Goal: Task Accomplishment & Management: Manage account settings

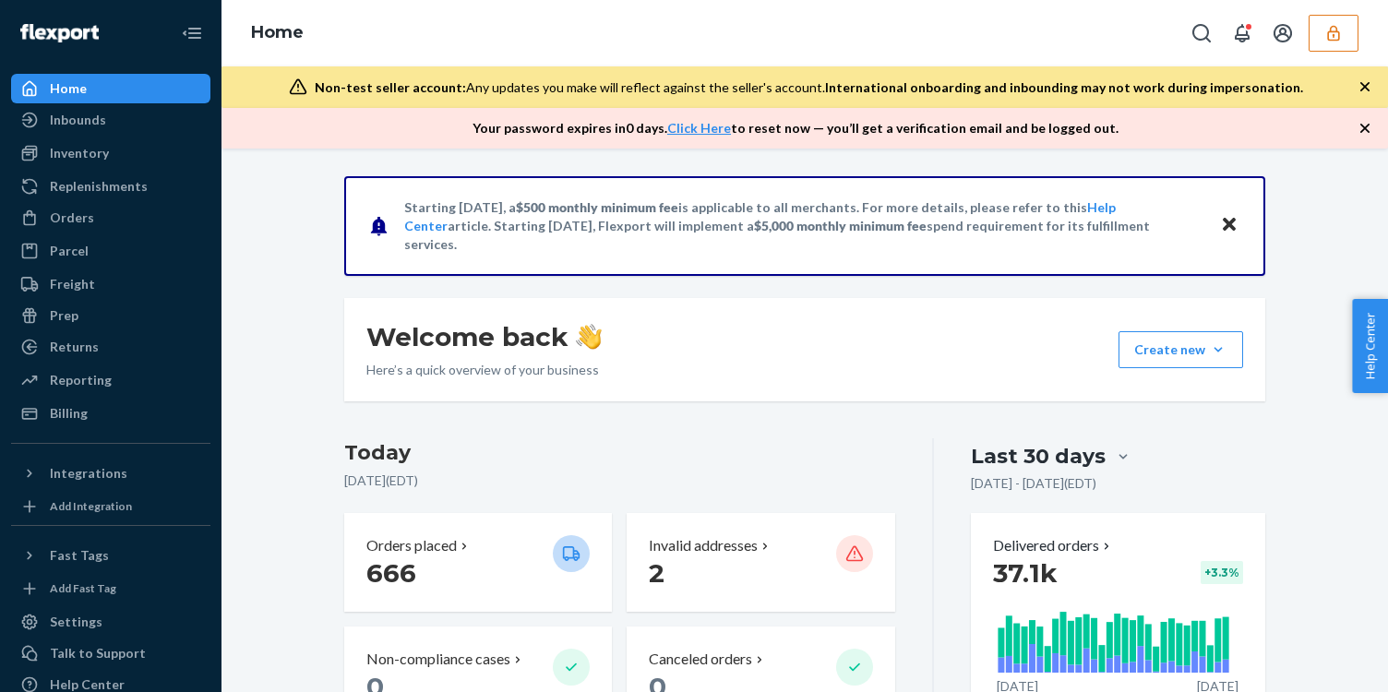
click at [1329, 38] on icon "button" at bounding box center [1334, 33] width 18 height 18
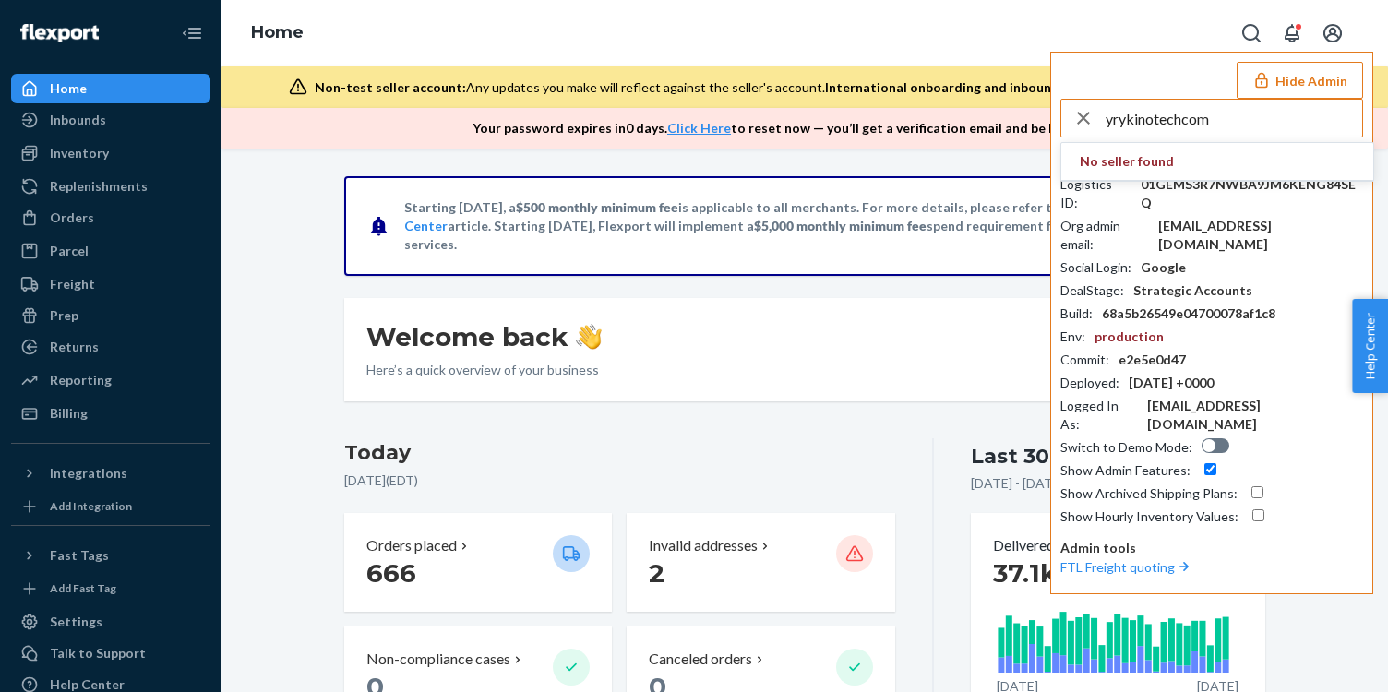
type input "yrykinotechcom"
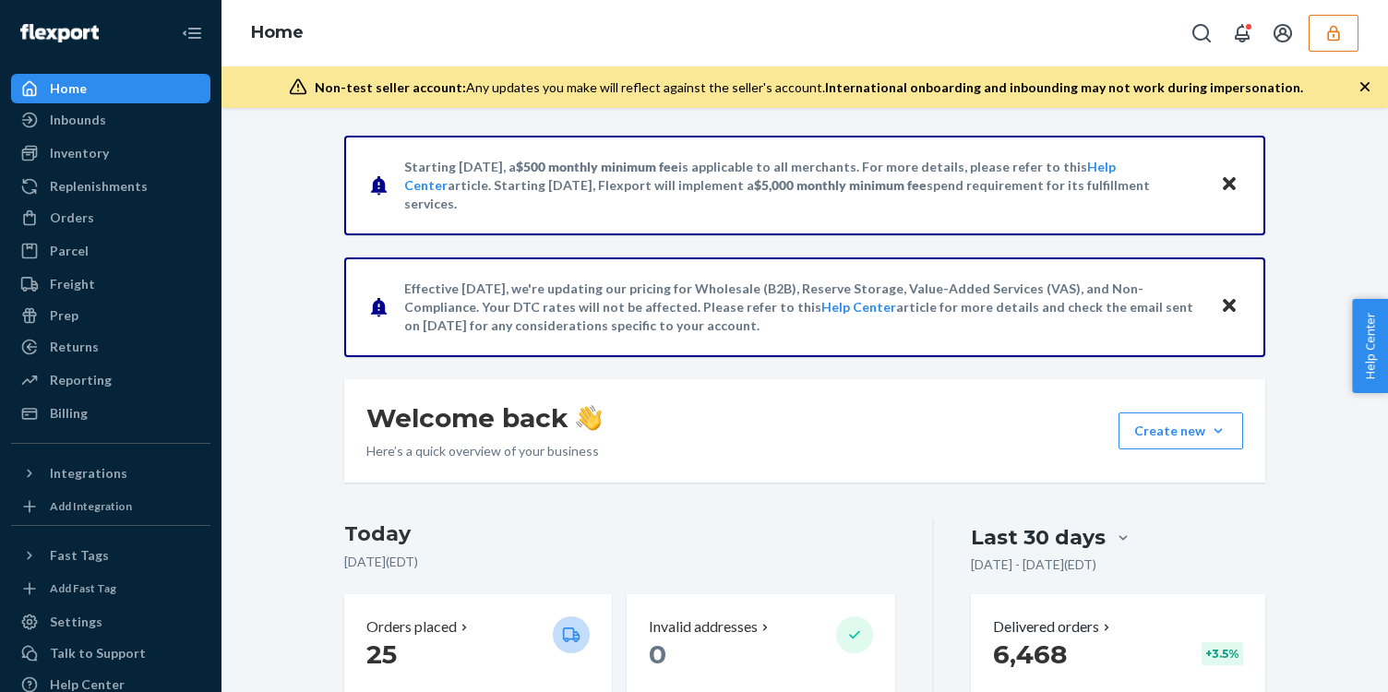
click at [1353, 23] on button "button" at bounding box center [1334, 33] width 50 height 37
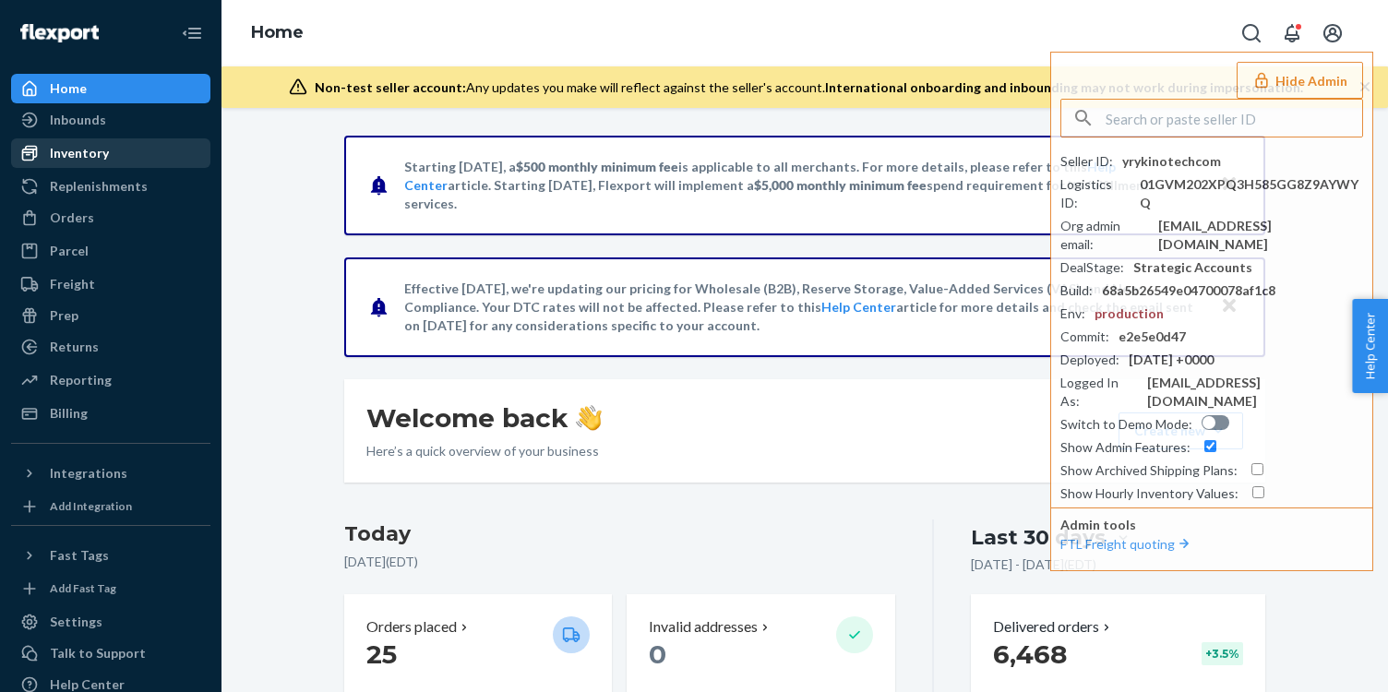
click at [138, 152] on div "Inventory" at bounding box center [111, 153] width 196 height 26
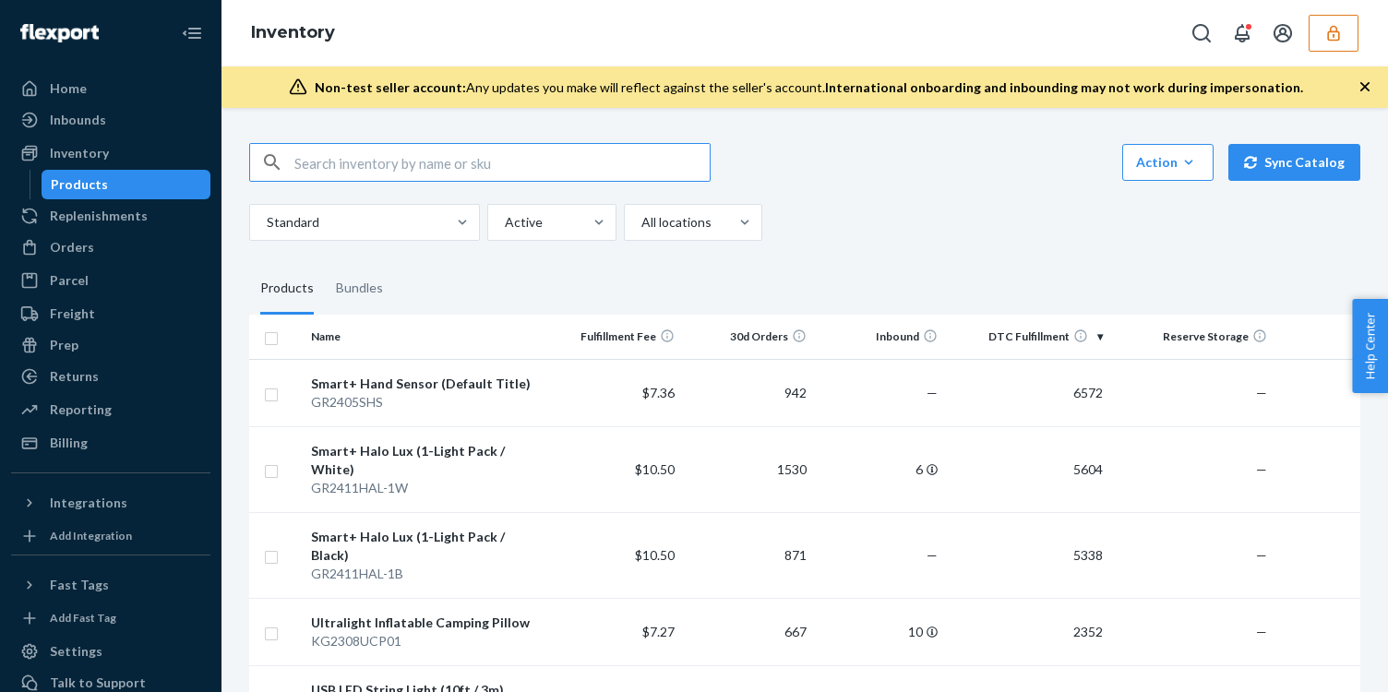
paste input "00694485725833"
type input "00694485725833"
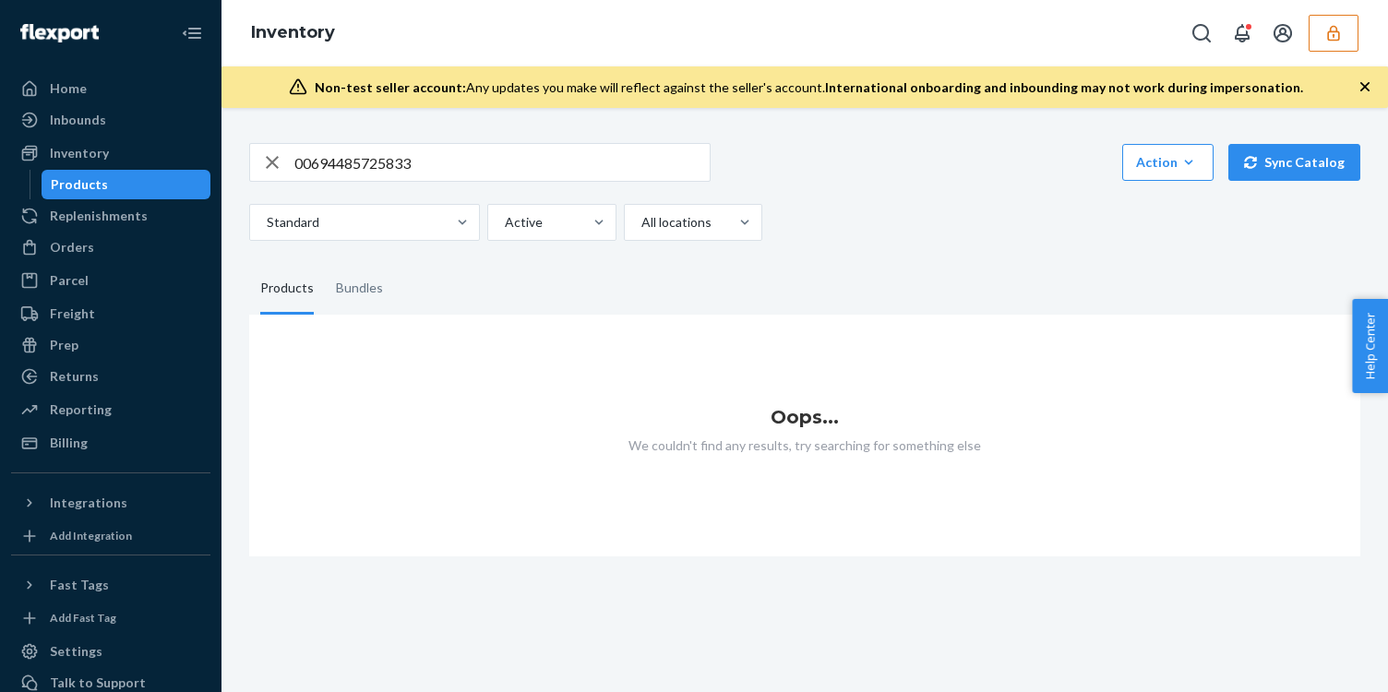
click at [1338, 41] on icon "button" at bounding box center [1334, 33] width 18 height 18
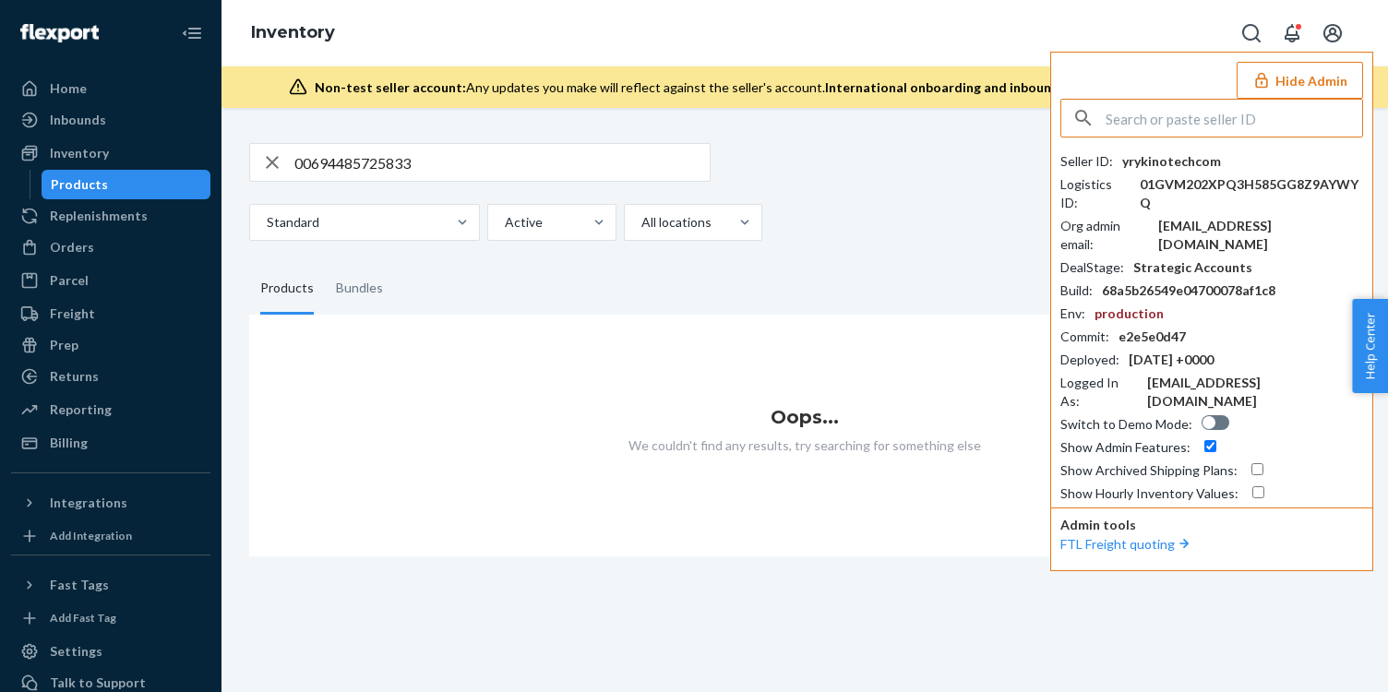
click at [482, 155] on input "00694485725833" at bounding box center [501, 162] width 415 height 37
paste input "DY7JUSLRGMJ"
type input "DY7JUSLRGMJ"
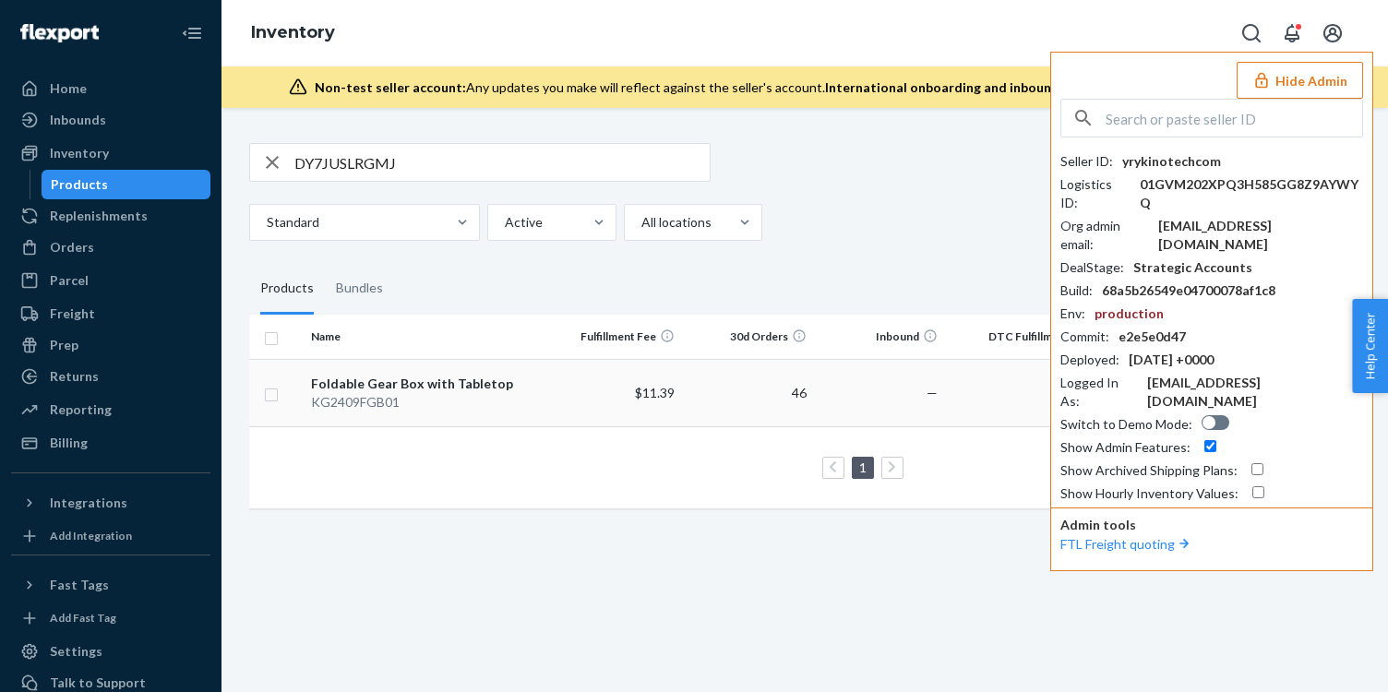
click at [383, 404] on div "KG2409FGB01" at bounding box center [427, 402] width 232 height 18
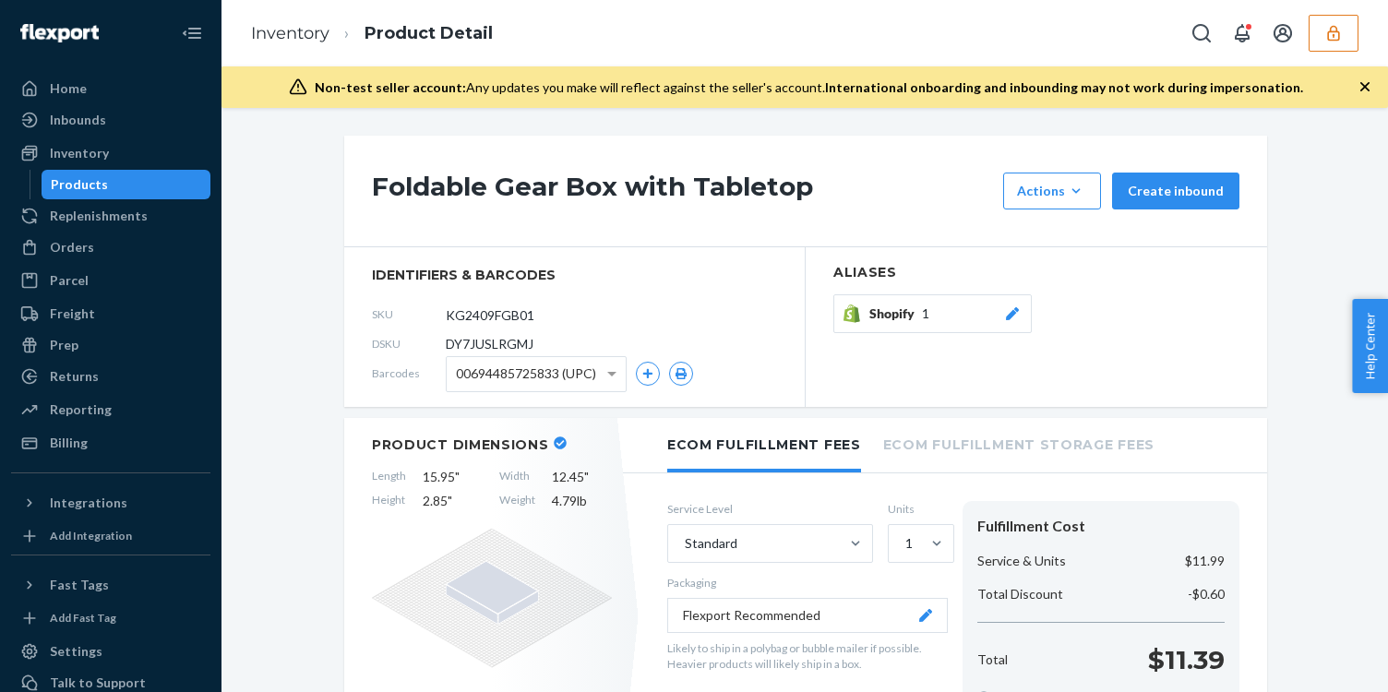
click at [528, 386] on span "00694485725833 (UPC)" at bounding box center [526, 373] width 140 height 31
click at [674, 375] on button "button" at bounding box center [681, 374] width 24 height 24
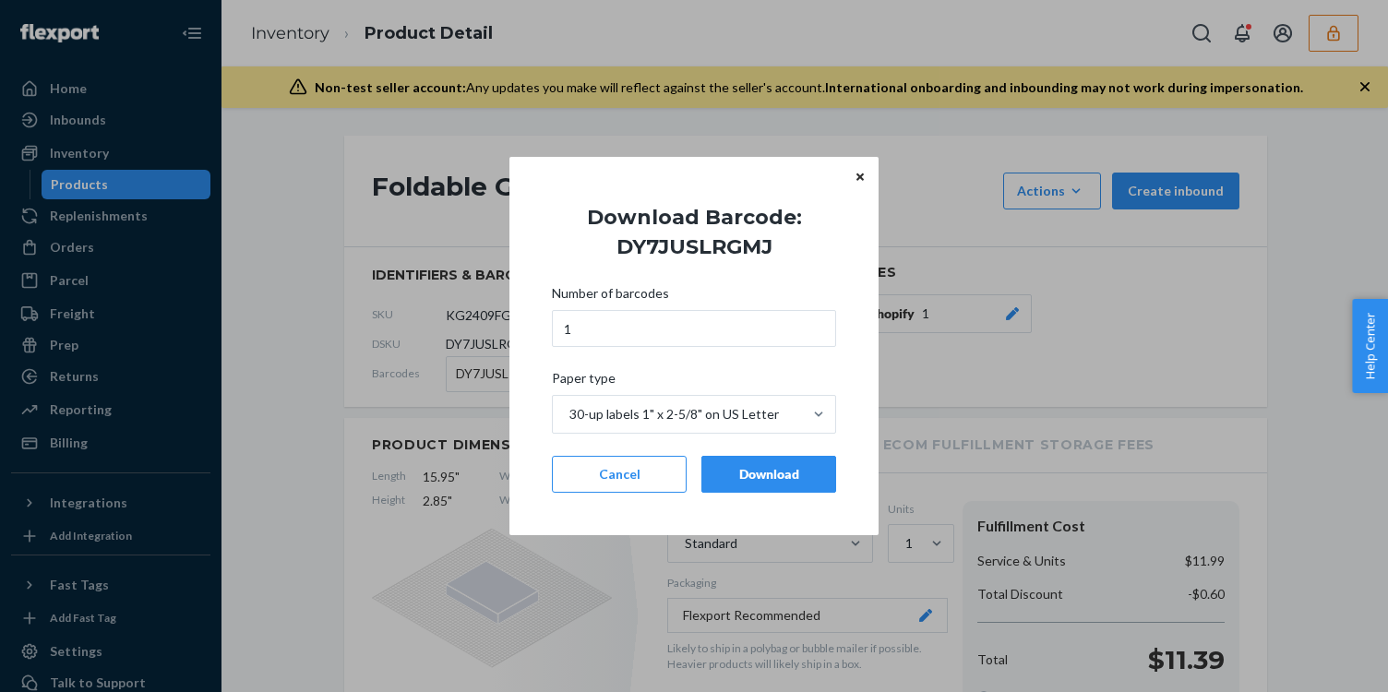
click at [743, 476] on div "Download" at bounding box center [768, 474] width 103 height 18
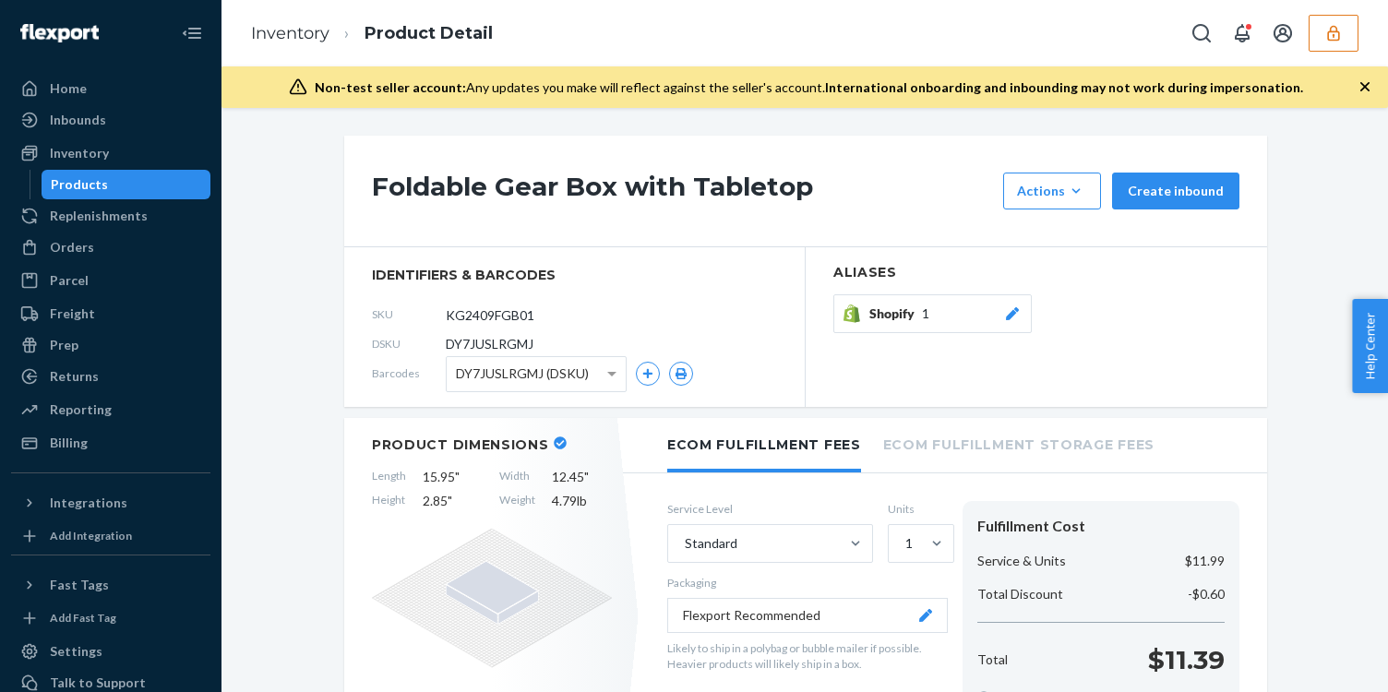
click at [1339, 41] on icon "button" at bounding box center [1334, 33] width 18 height 18
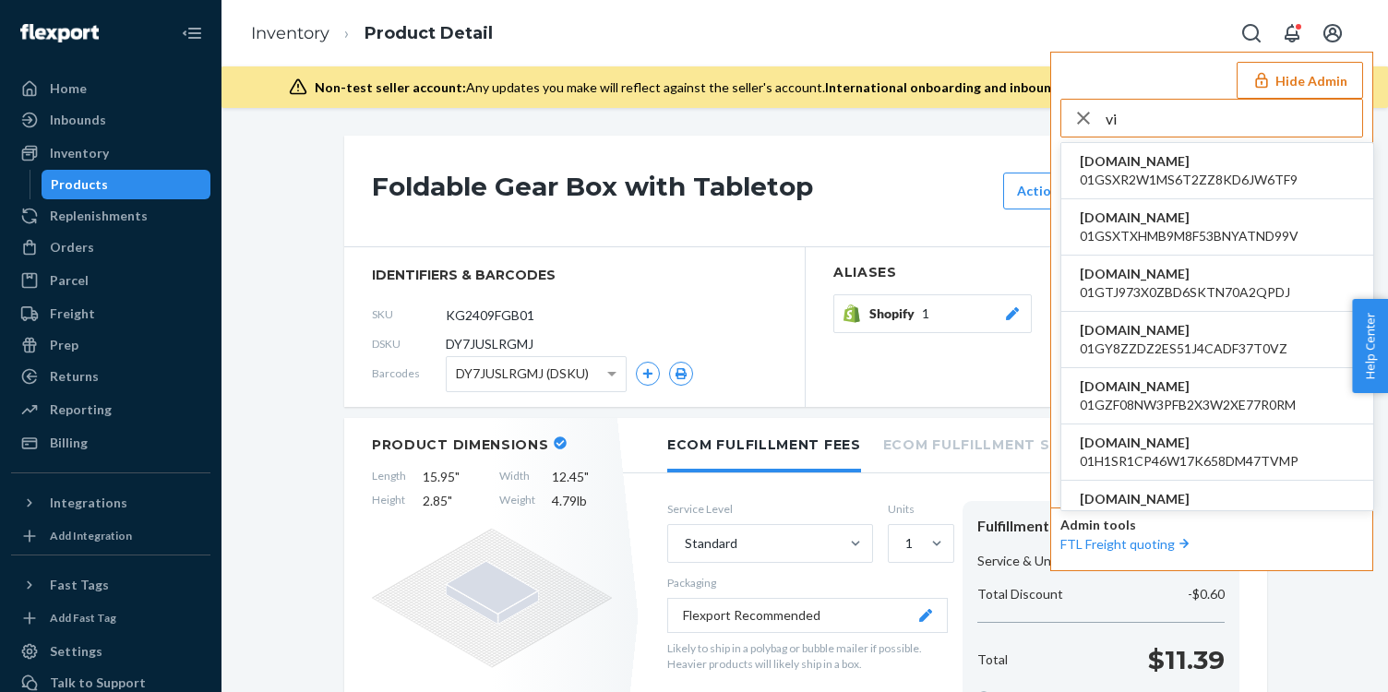
type input "v"
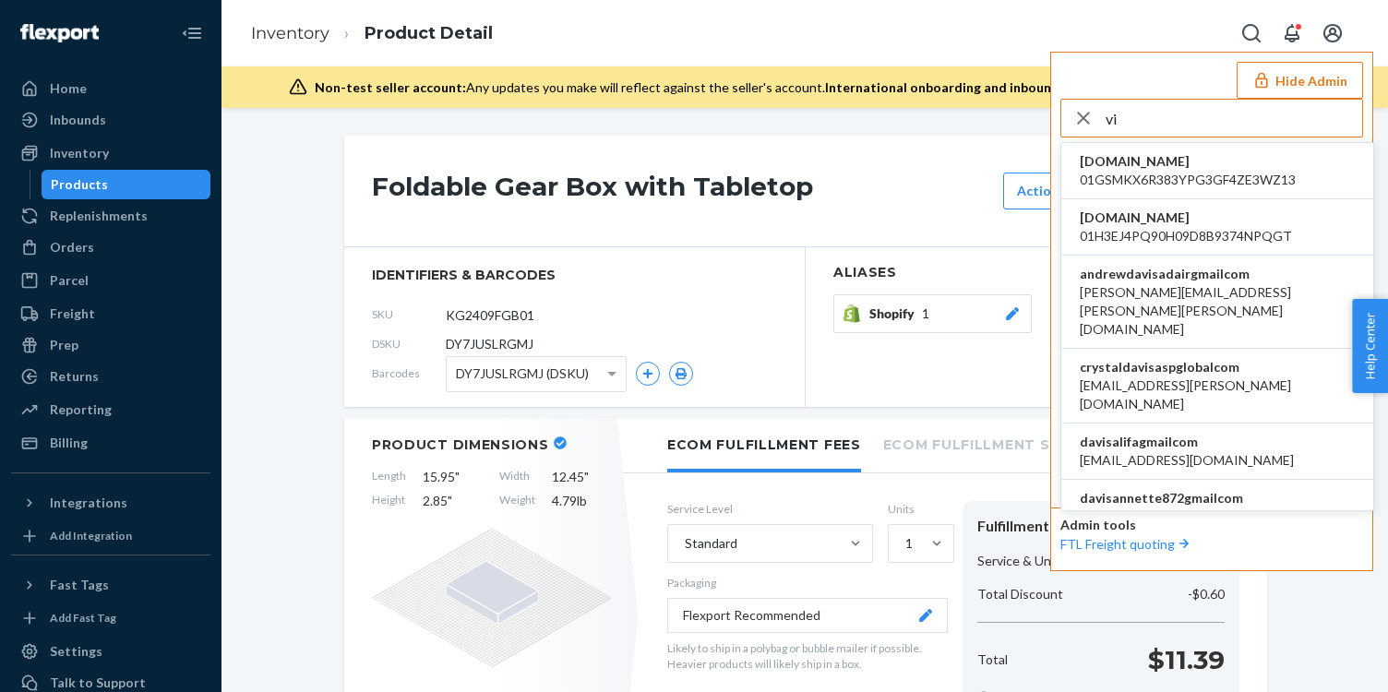
type input "v"
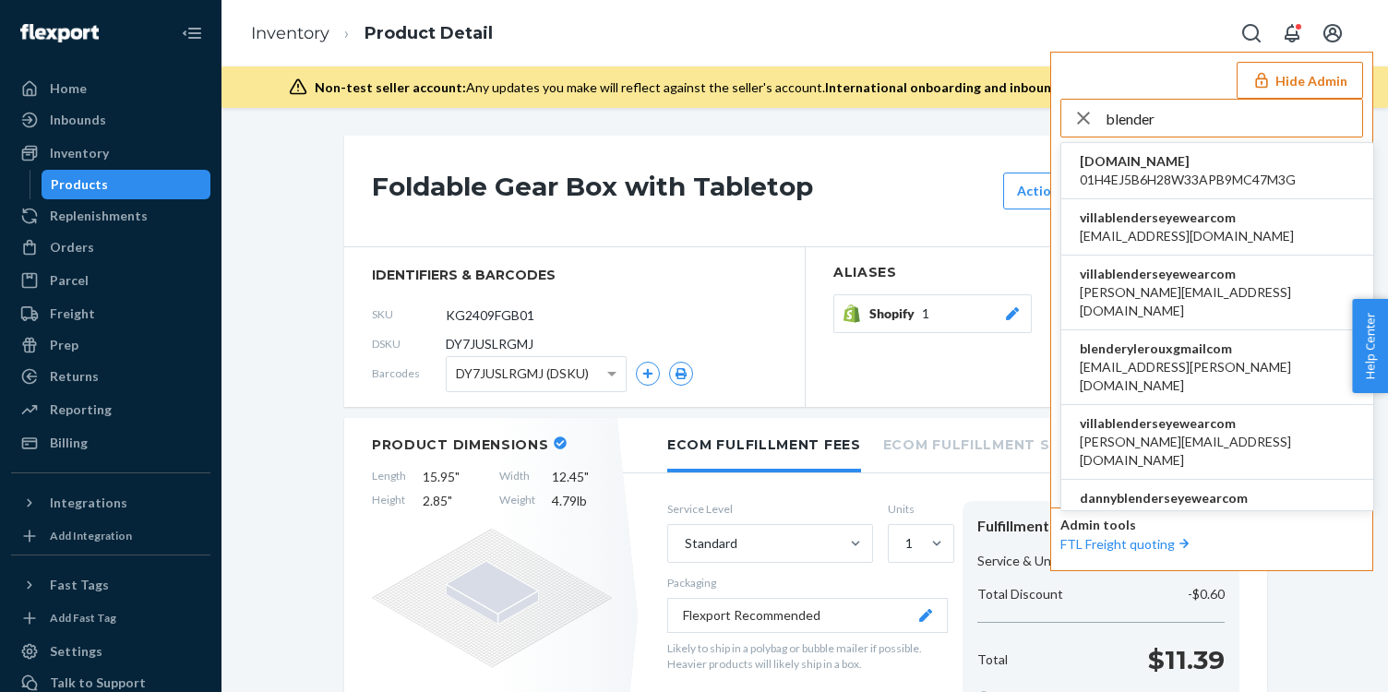
type input "blender"
click at [1288, 223] on li "villablenderseyewearcom alynna@blenderseyewear.com" at bounding box center [1217, 227] width 312 height 56
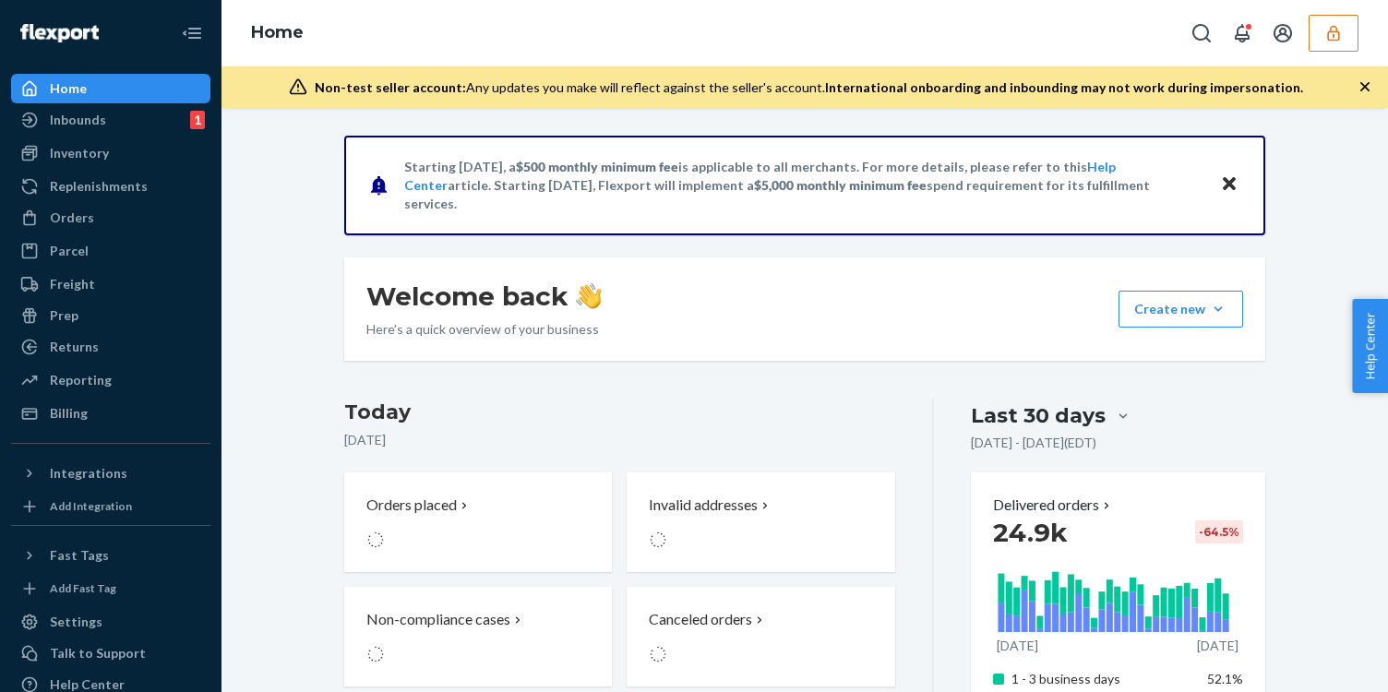
click at [1341, 42] on button "button" at bounding box center [1334, 33] width 50 height 37
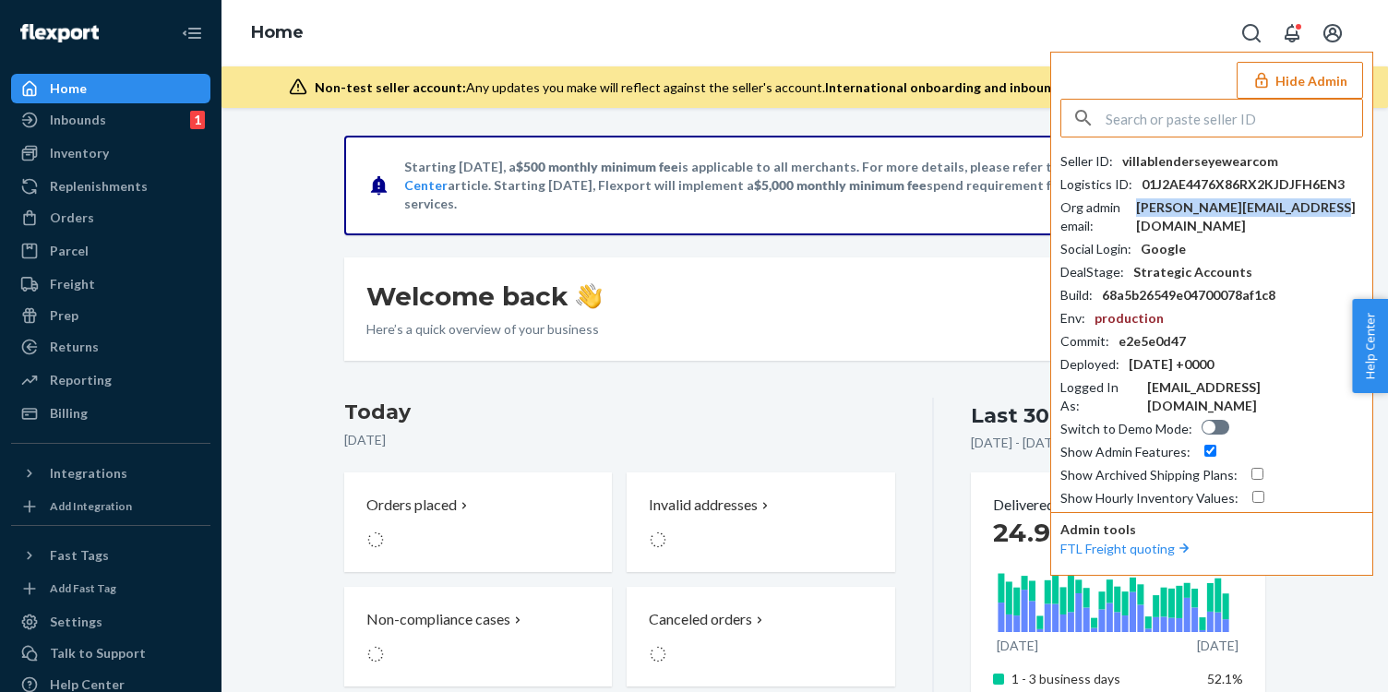
click at [1242, 199] on div "corinne@blenderseyewear.com" at bounding box center [1249, 216] width 227 height 37
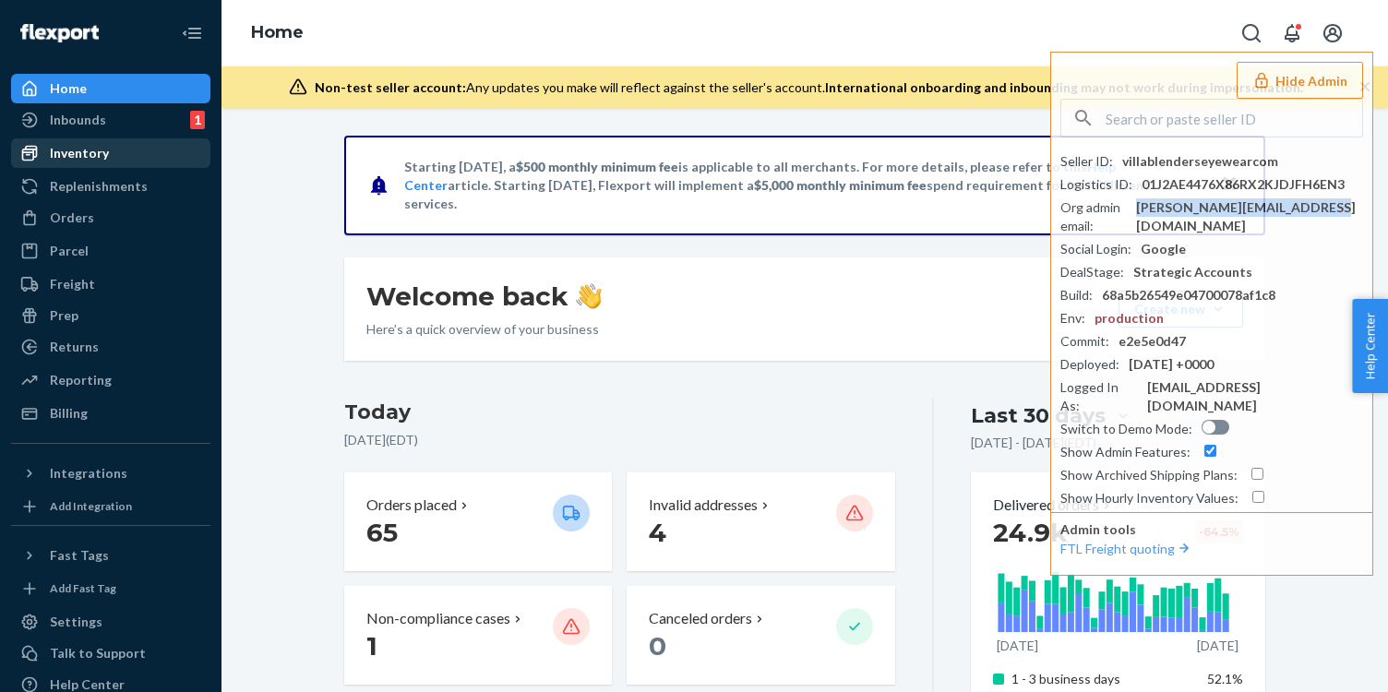
click at [131, 151] on div "Inventory" at bounding box center [111, 153] width 196 height 26
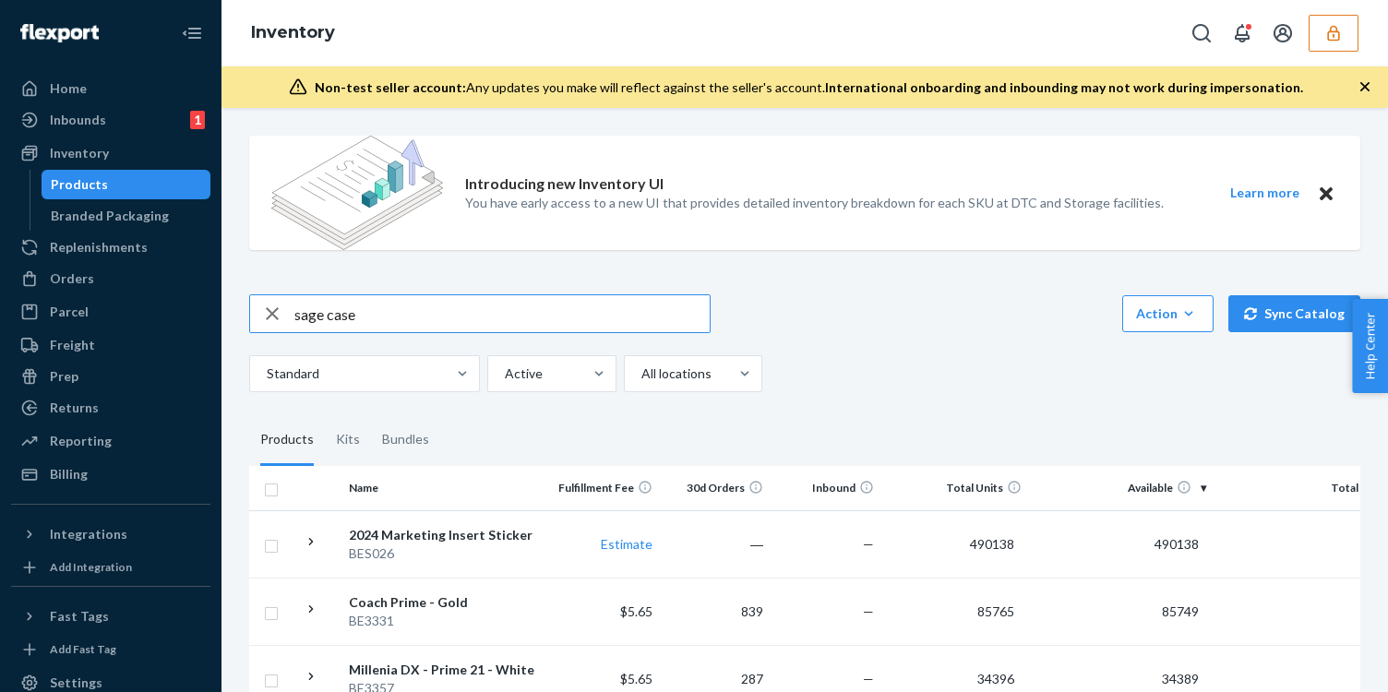
type input "sage case"
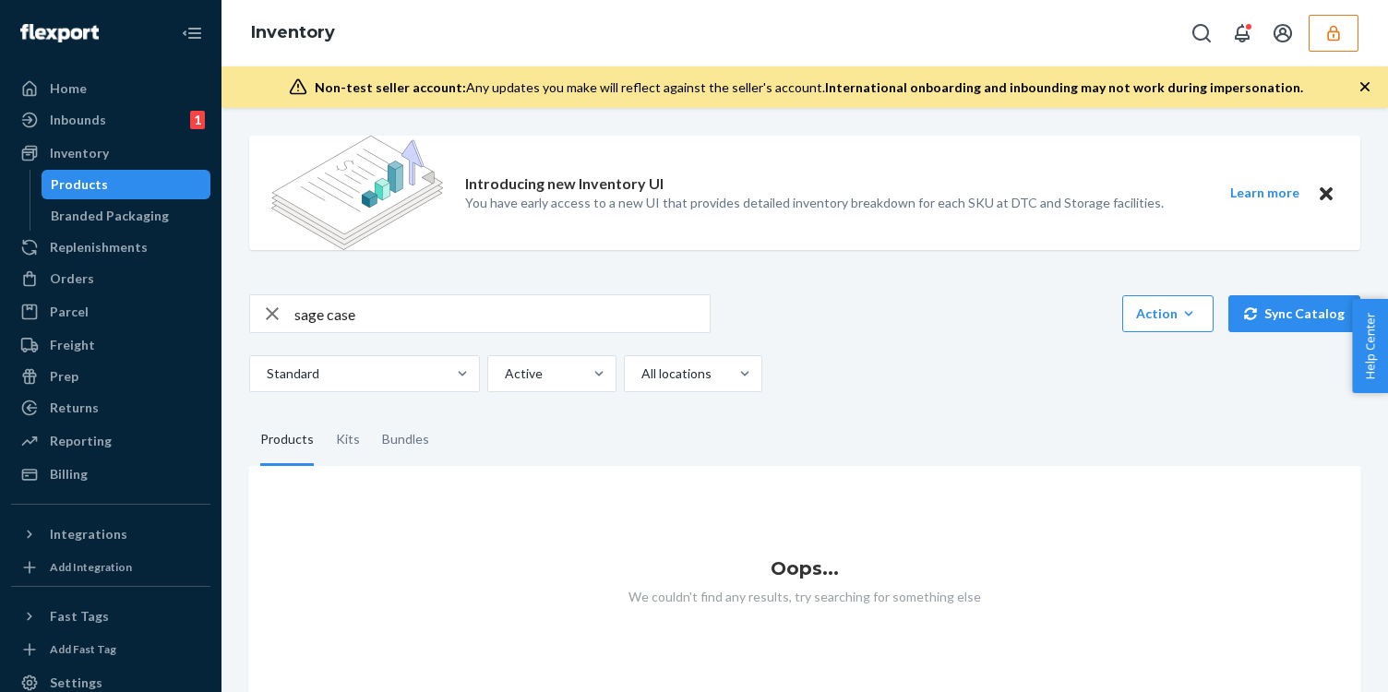
click at [1326, 27] on icon "button" at bounding box center [1334, 33] width 18 height 18
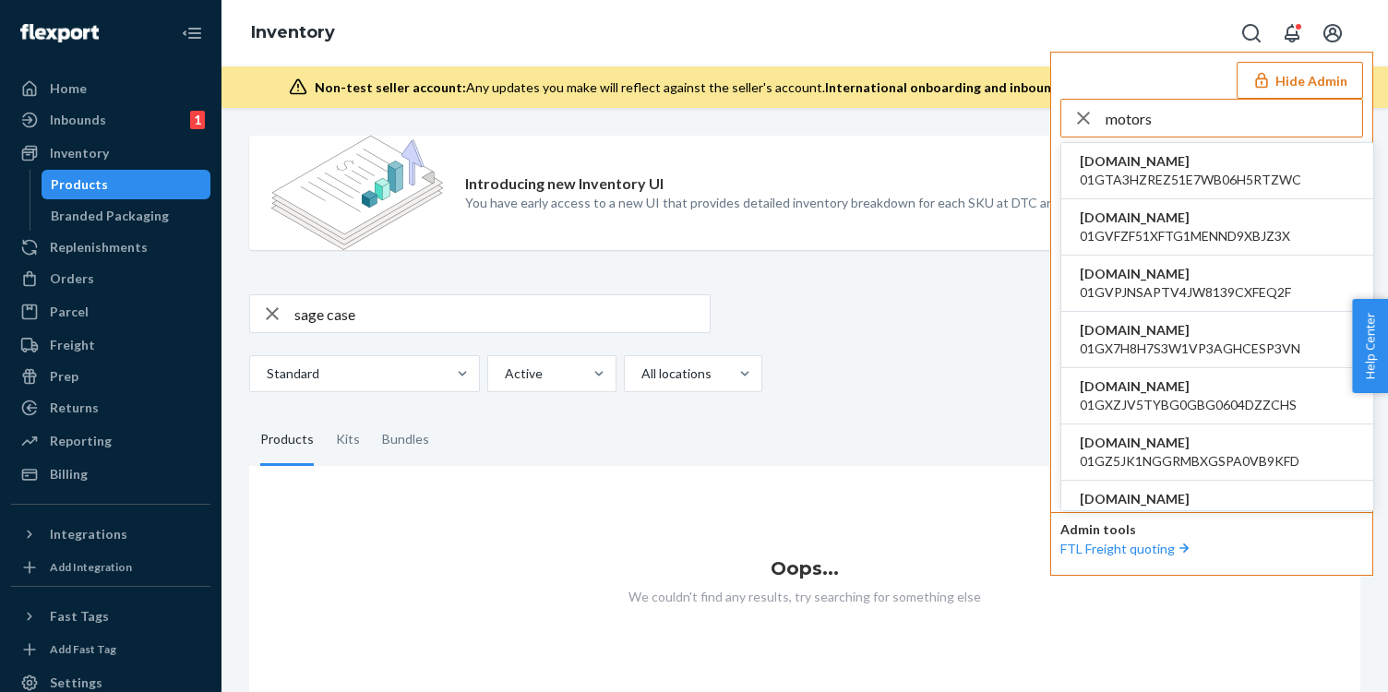
type input "motors"
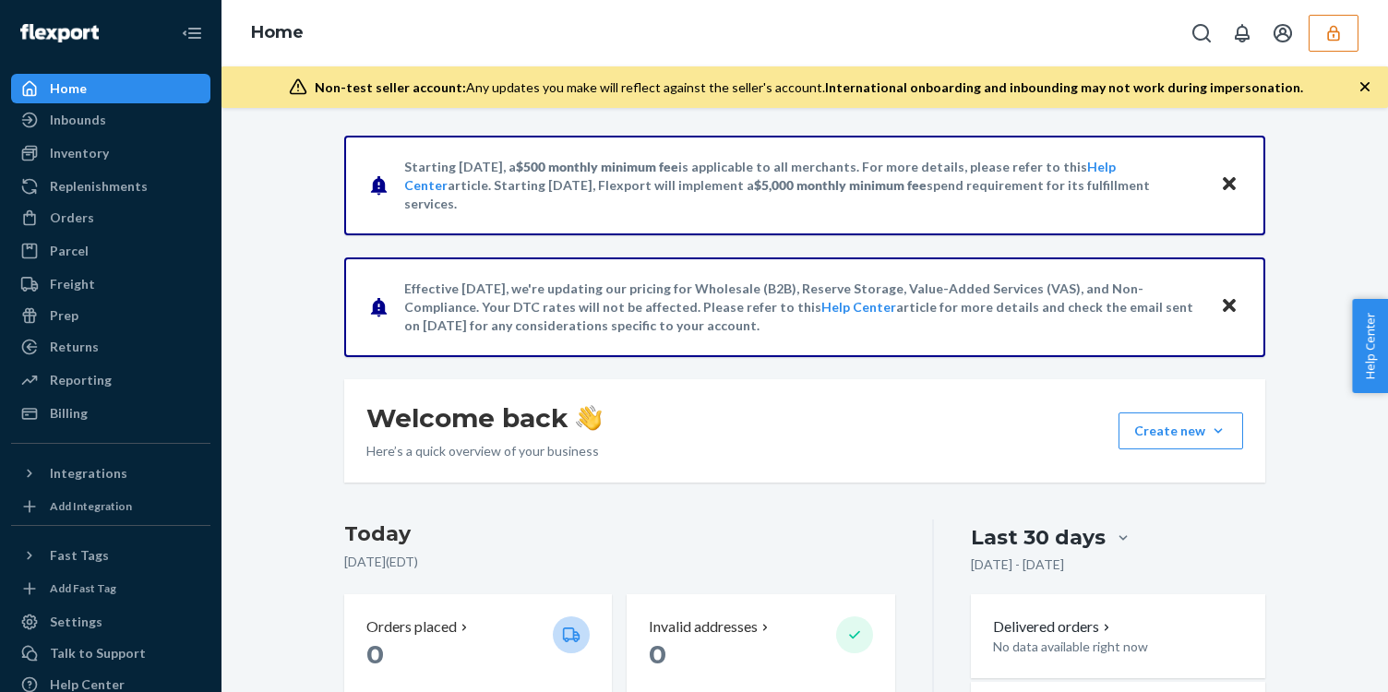
click at [1327, 52] on div "Home" at bounding box center [805, 33] width 1167 height 66
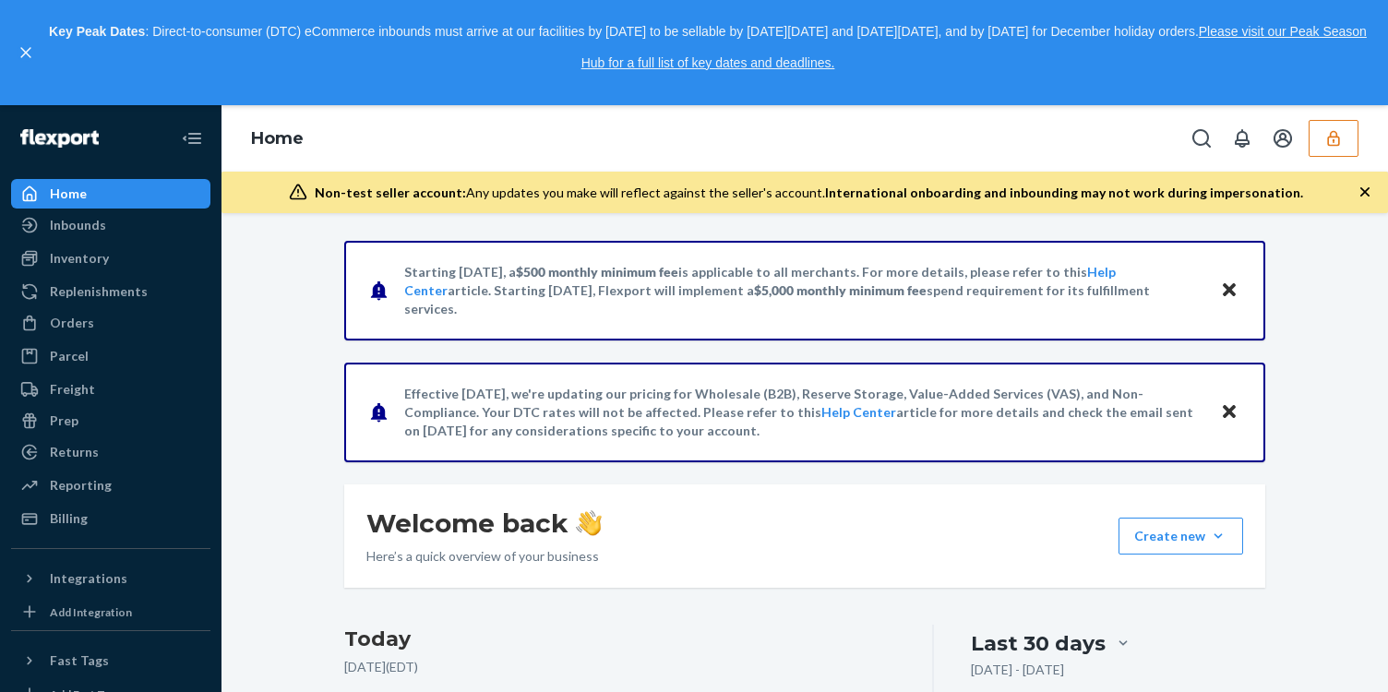
click at [1327, 32] on link "Please visit our Peak Season Hub for a full list of key dates and deadlines." at bounding box center [974, 47] width 785 height 46
click at [1347, 130] on button "button" at bounding box center [1334, 138] width 50 height 37
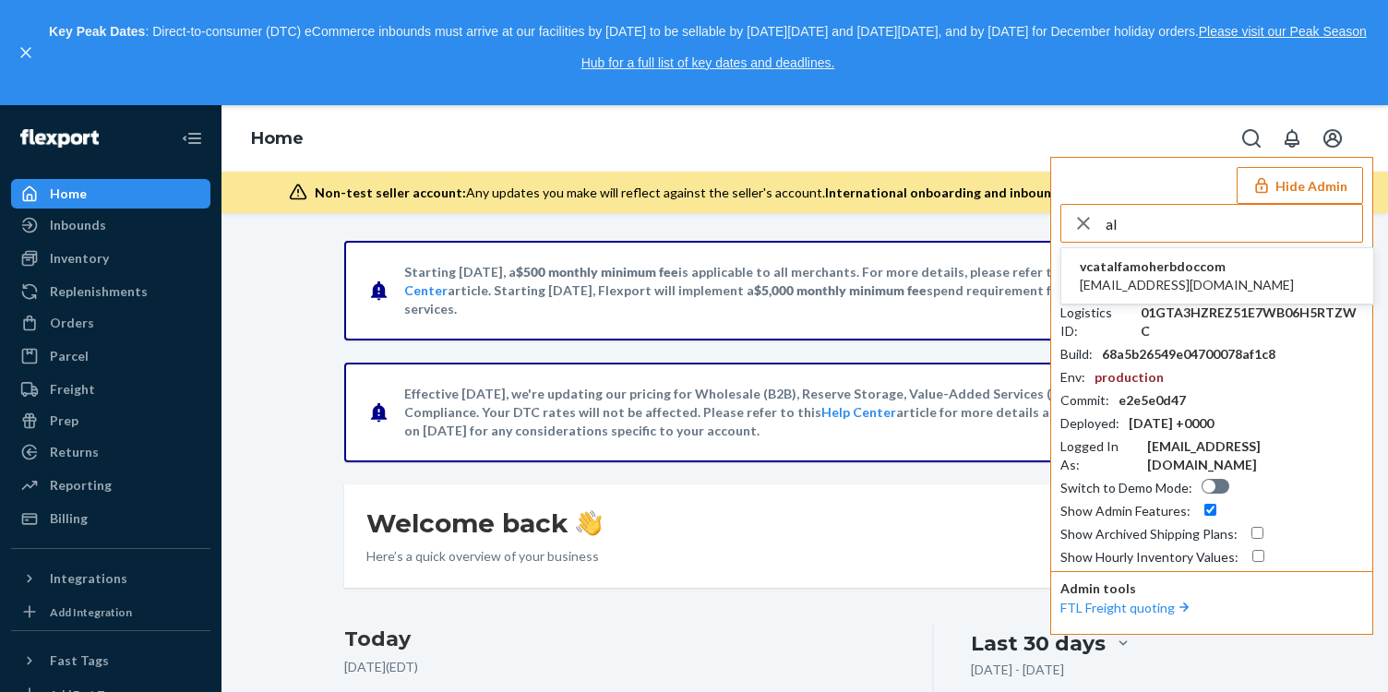
type input "a"
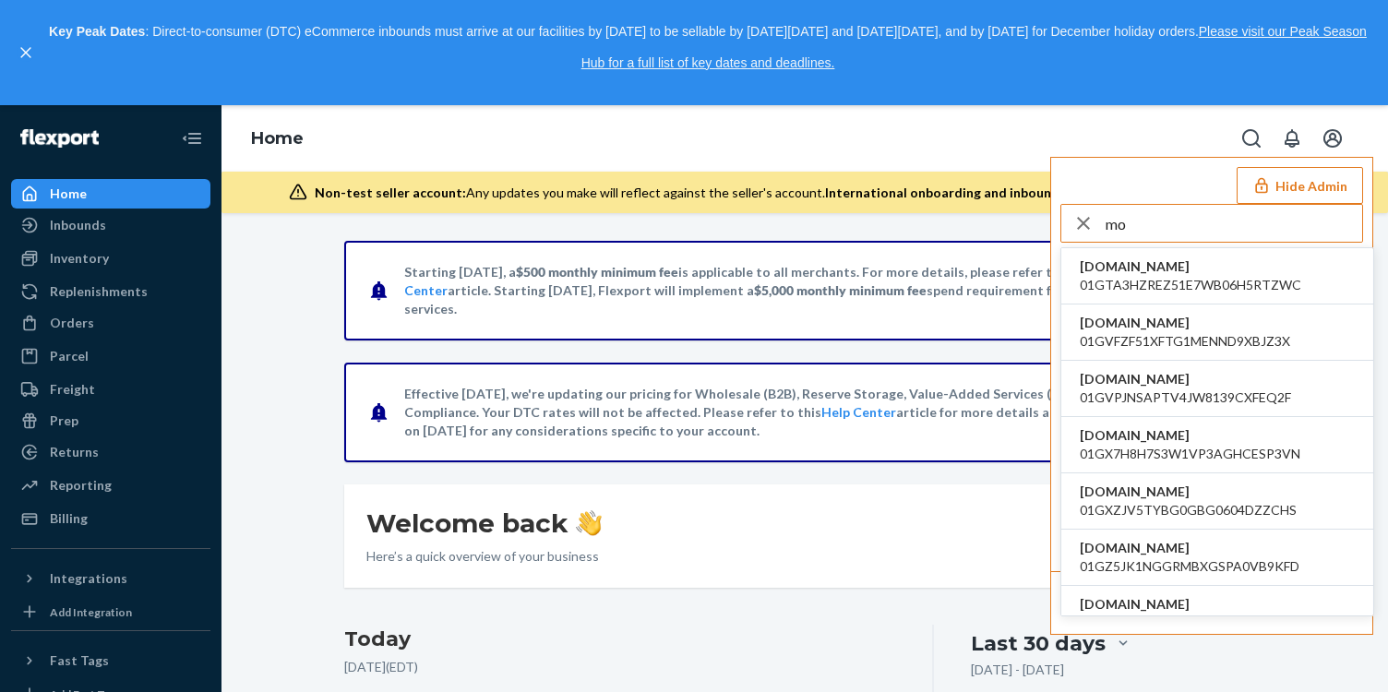
type input "m"
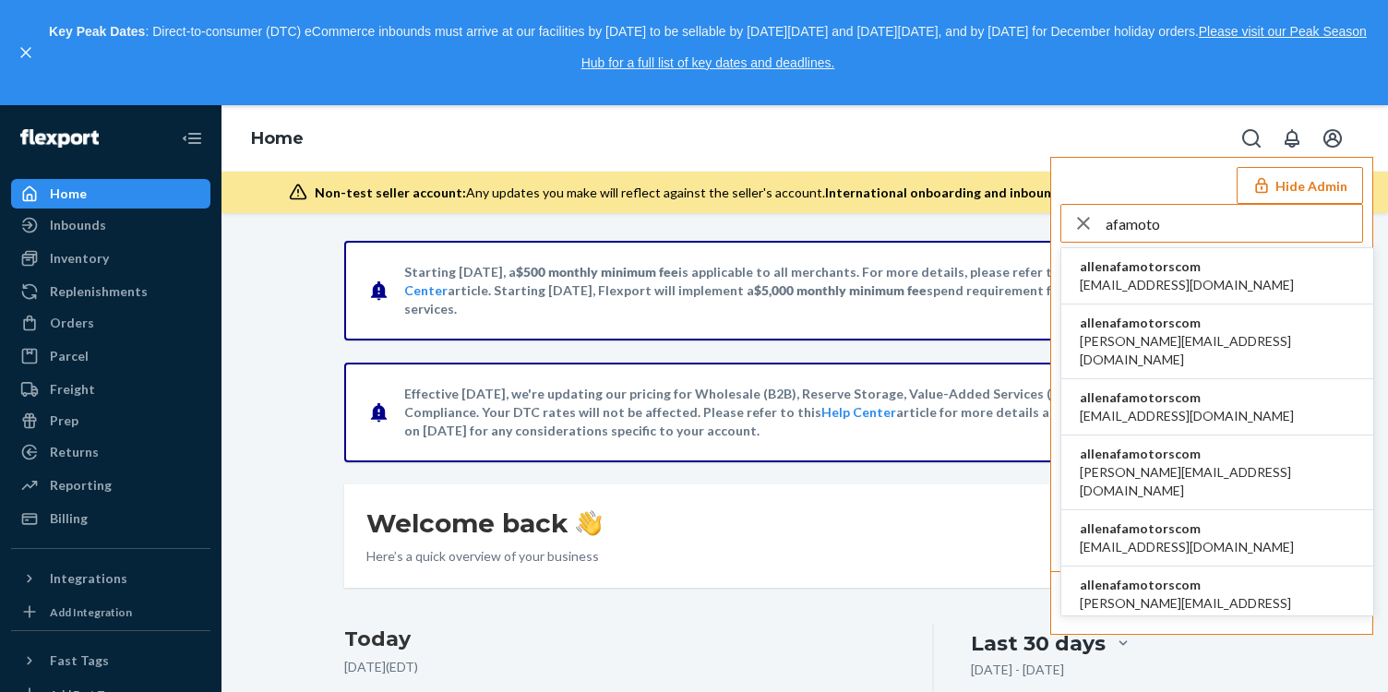
type input "afamoto"
click at [1267, 277] on li "allenafamotorscom 120422831@qq.com" at bounding box center [1217, 276] width 312 height 56
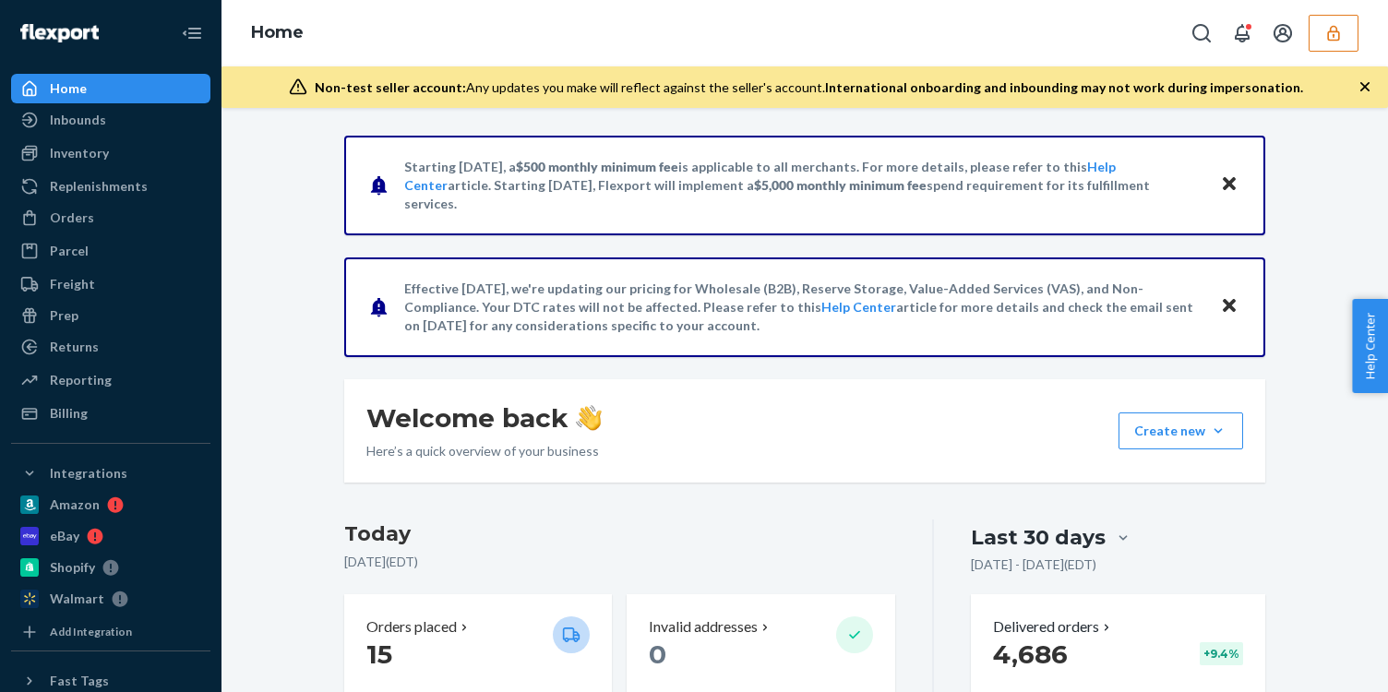
click at [1325, 24] on icon "button" at bounding box center [1334, 33] width 18 height 18
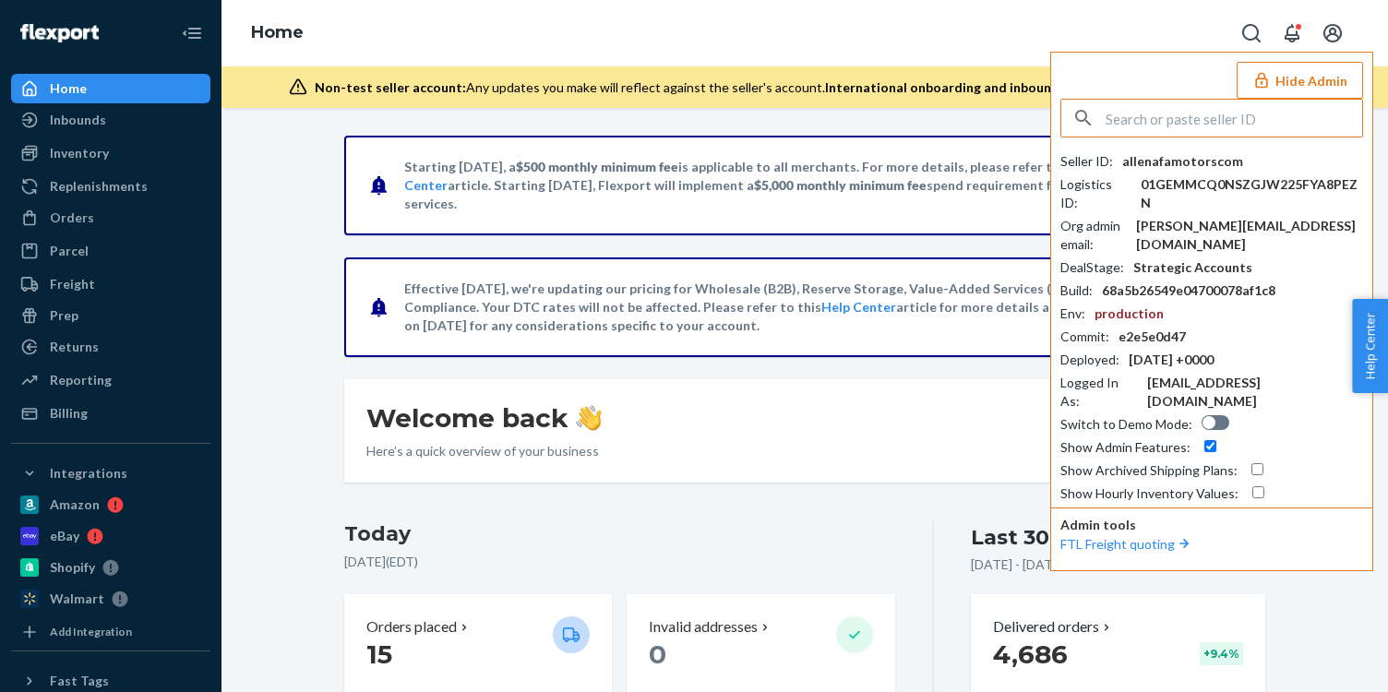
click at [1217, 195] on div "Seller ID : allenafamotorscom Logistics ID : 01GEMMCQ0NSZGJW225FYA8PEZN Org adm…" at bounding box center [1212, 327] width 303 height 351
click at [1218, 217] on div "allen@afa-motors.com" at bounding box center [1249, 235] width 227 height 37
copy div "allen@afa-motors.com"
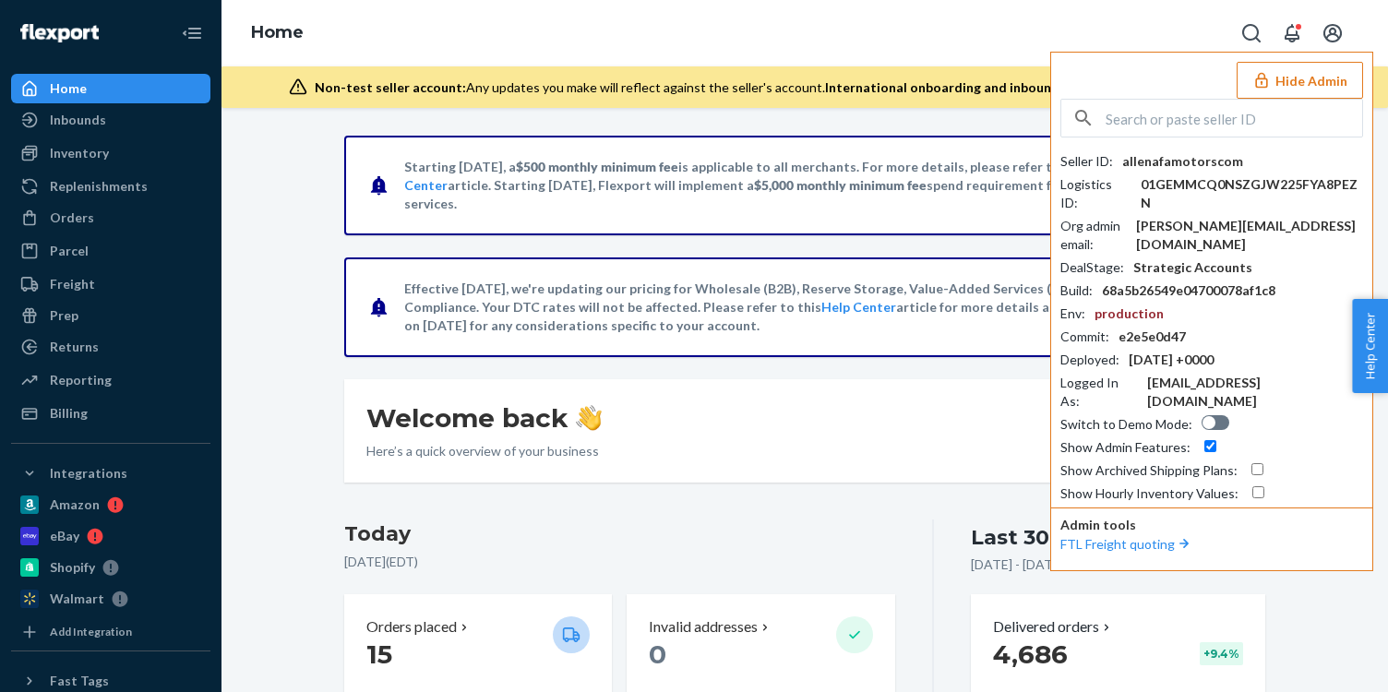
click at [1267, 116] on input "text" at bounding box center [1234, 118] width 257 height 37
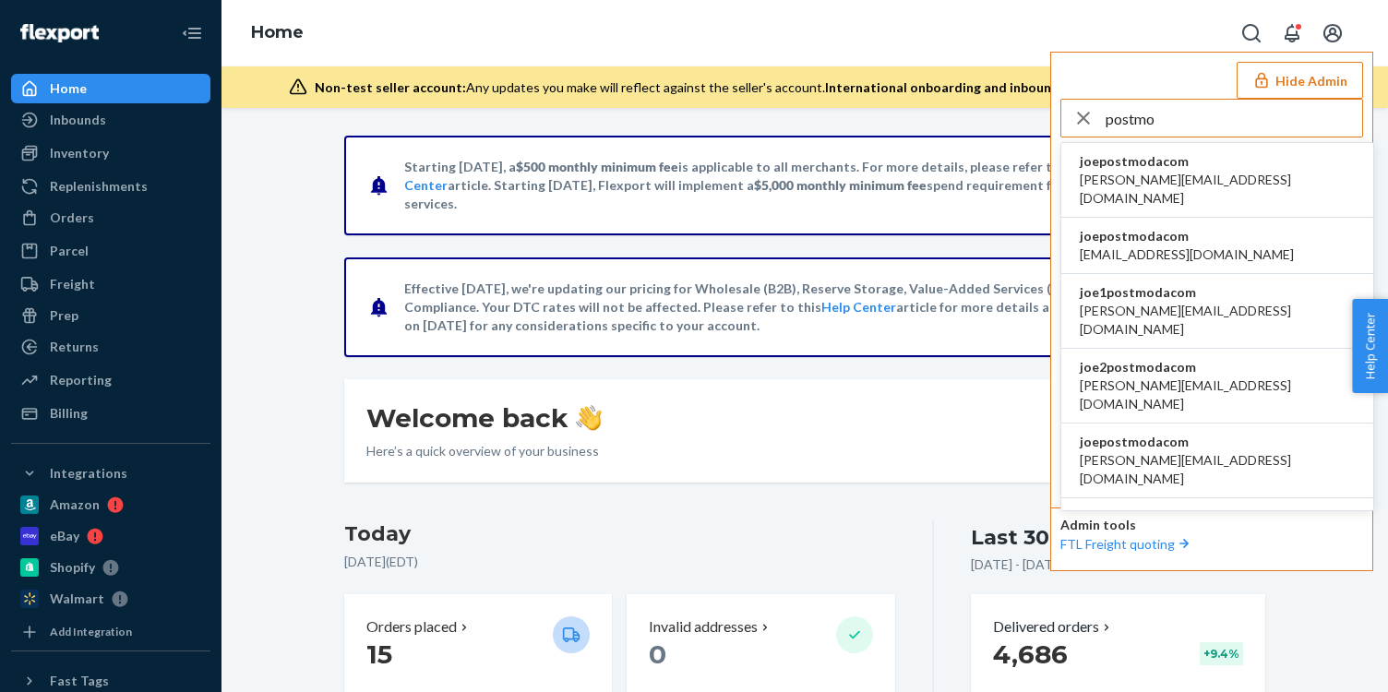
type input "postmo"
click at [1277, 166] on li "joepostmodacom adarsh@postmoda.com" at bounding box center [1217, 180] width 312 height 75
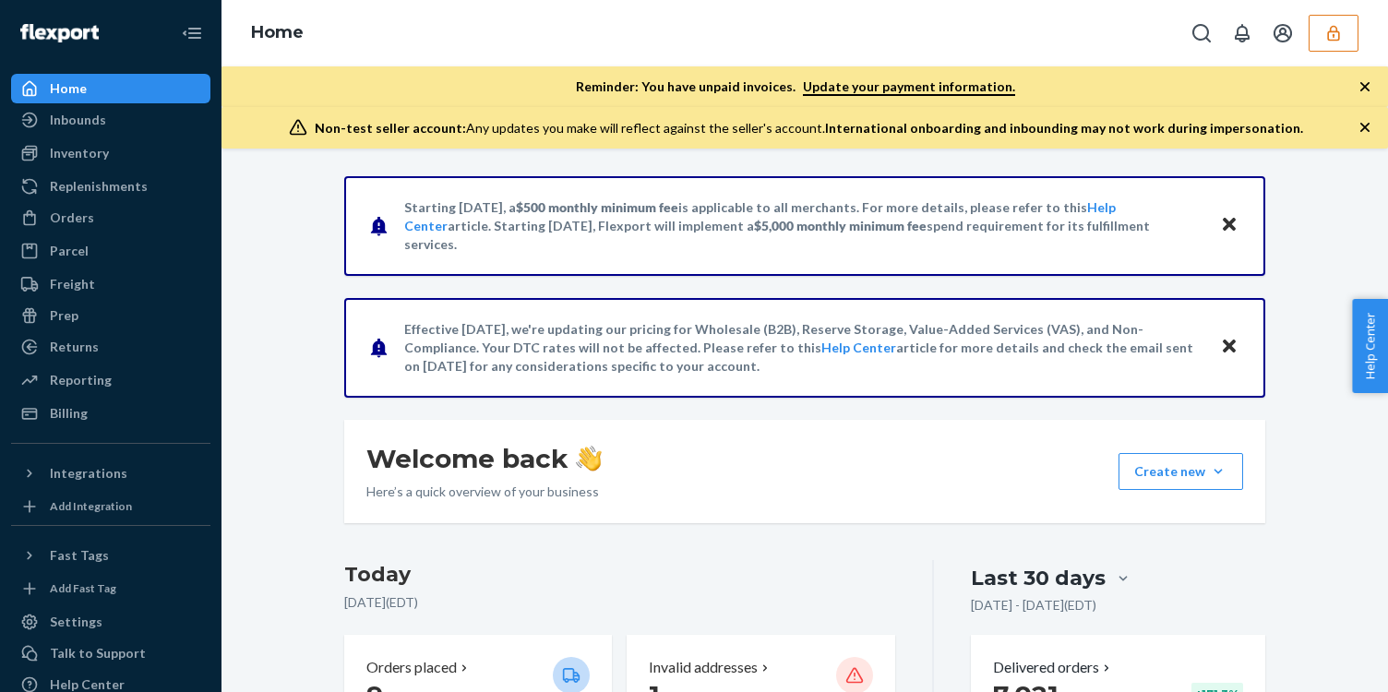
click at [1337, 41] on icon "button" at bounding box center [1334, 33] width 18 height 18
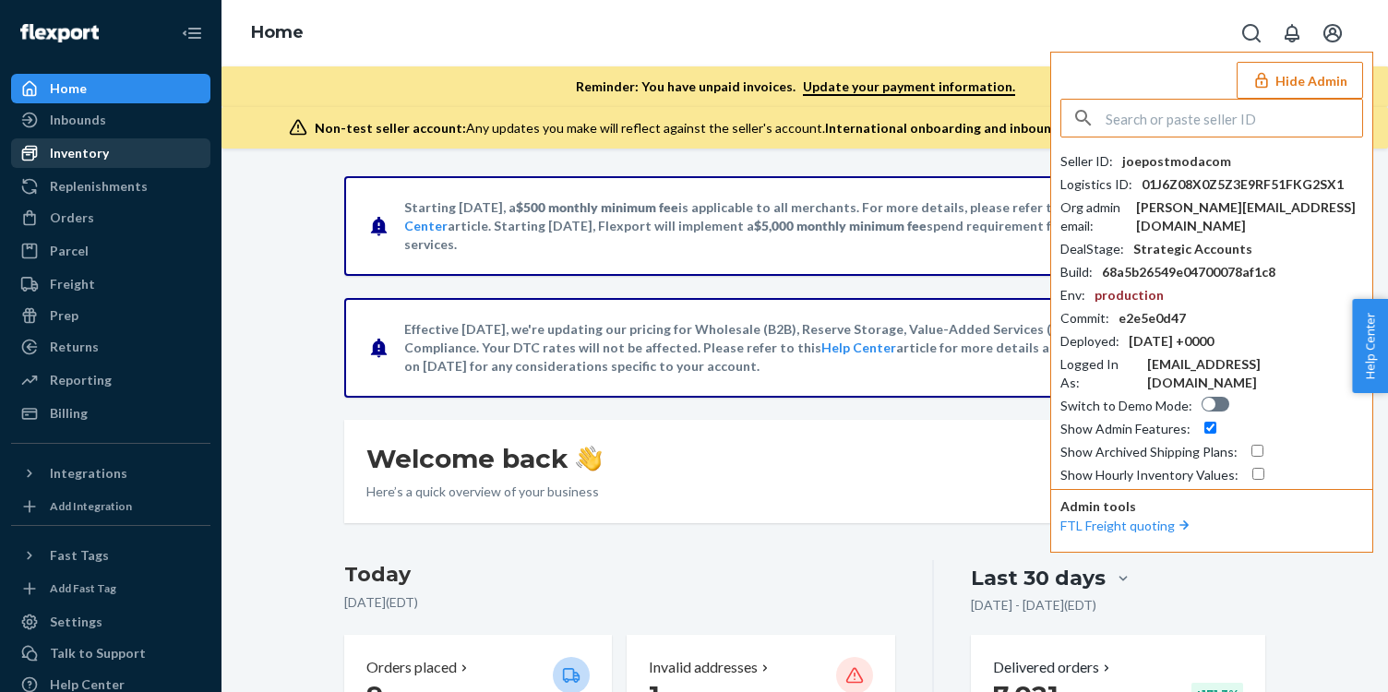
click at [110, 162] on div "Inventory" at bounding box center [111, 153] width 196 height 26
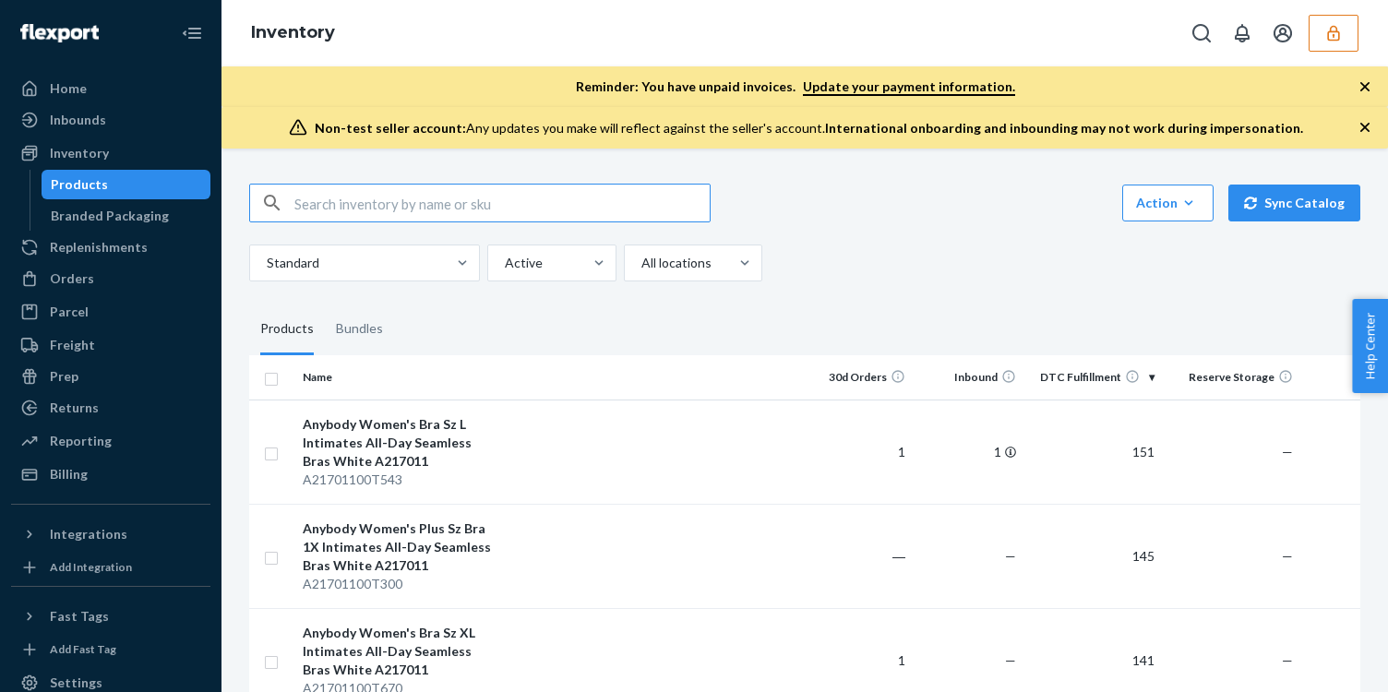
click at [1325, 22] on button "button" at bounding box center [1334, 33] width 50 height 37
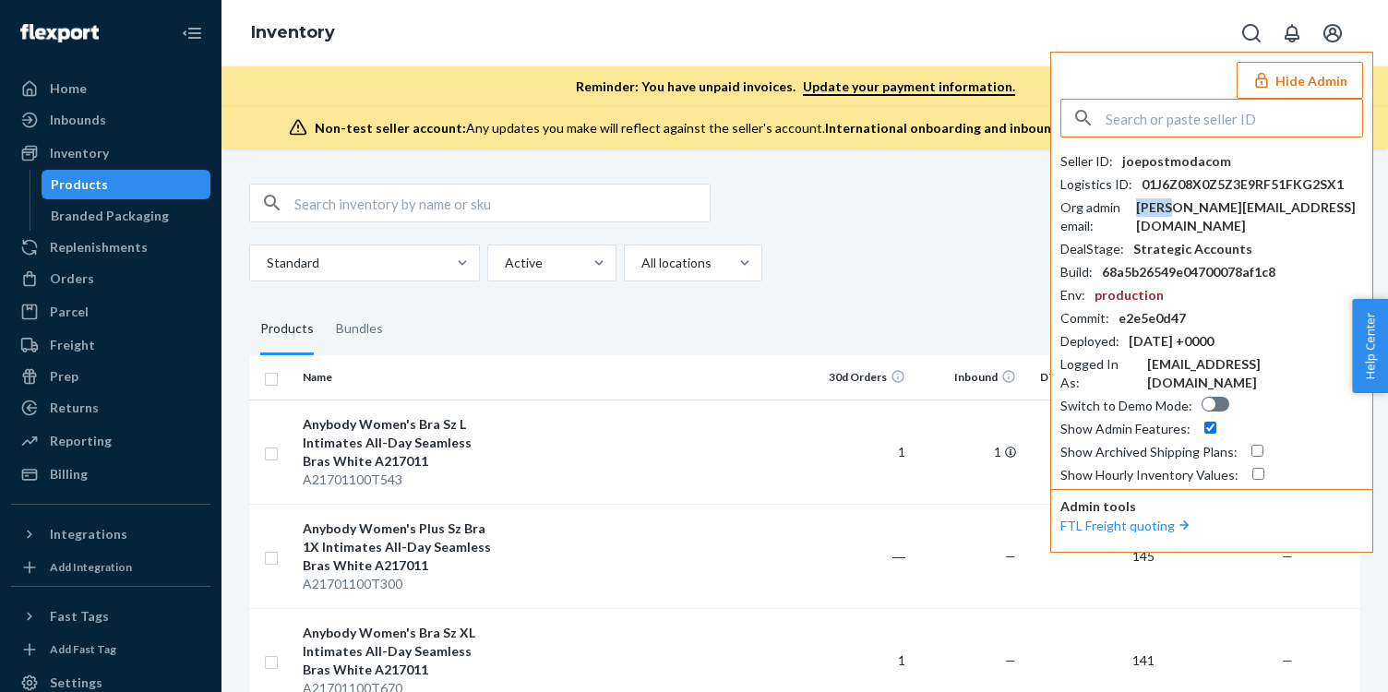
click at [1197, 212] on div "adarsh@postmoda.com" at bounding box center [1249, 216] width 227 height 37
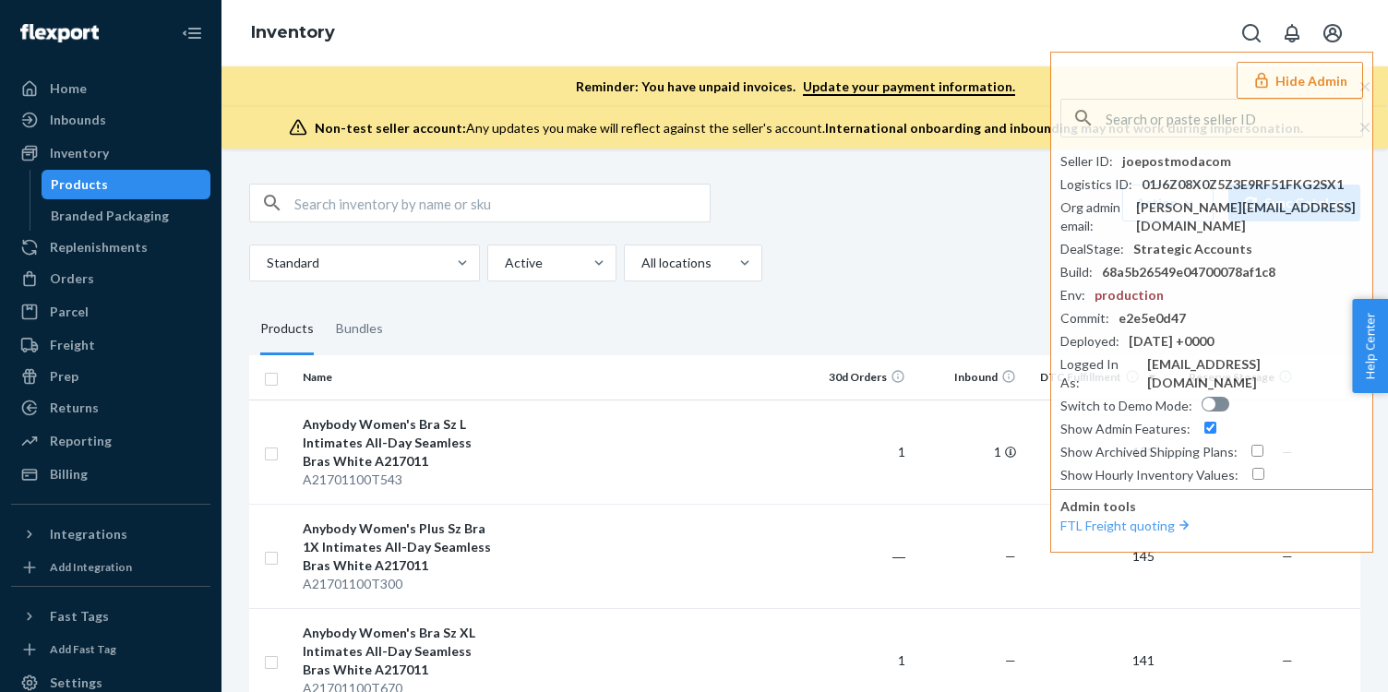
click at [323, 194] on input "text" at bounding box center [501, 203] width 415 height 37
type input "A646"
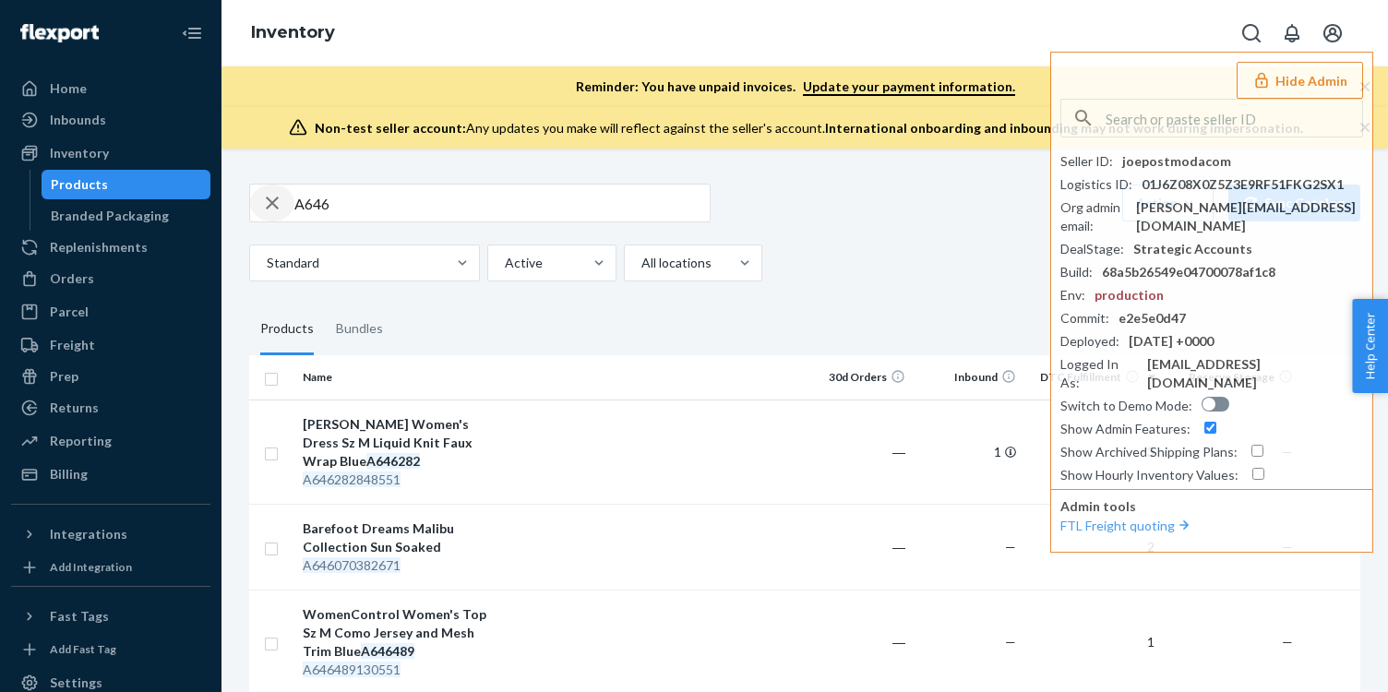
click at [264, 201] on icon "button" at bounding box center [272, 203] width 22 height 37
click at [290, 205] on div "button" at bounding box center [272, 203] width 44 height 37
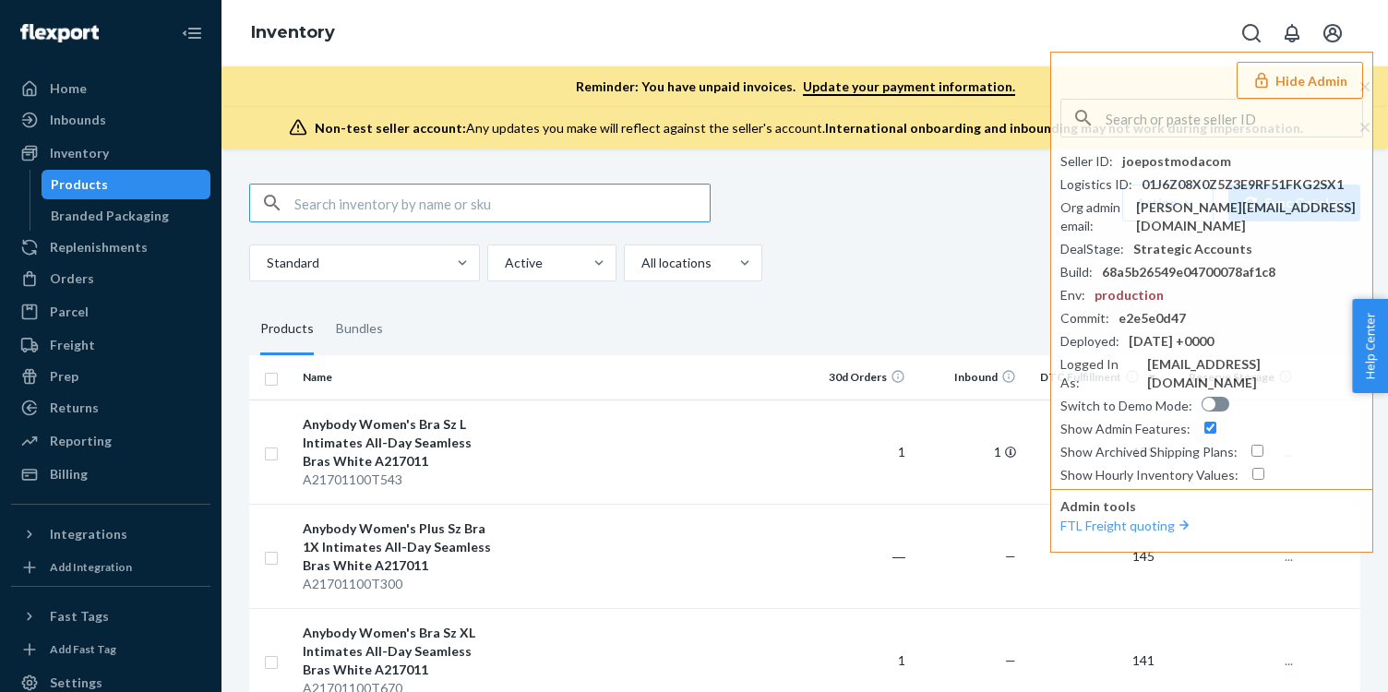
click at [306, 205] on input "text" at bounding box center [501, 203] width 415 height 37
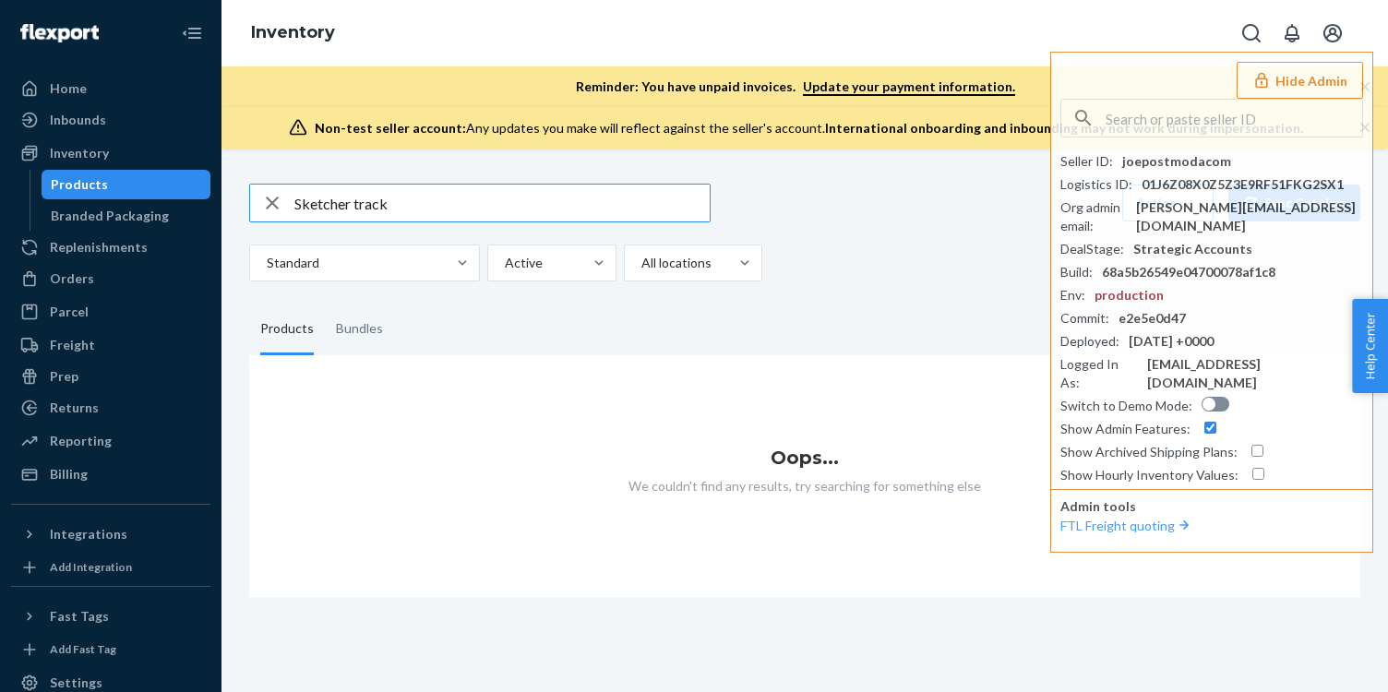
click at [421, 192] on input "Sketcher track" at bounding box center [501, 203] width 415 height 37
click at [402, 210] on input "Sketcher track" at bounding box center [501, 203] width 415 height 37
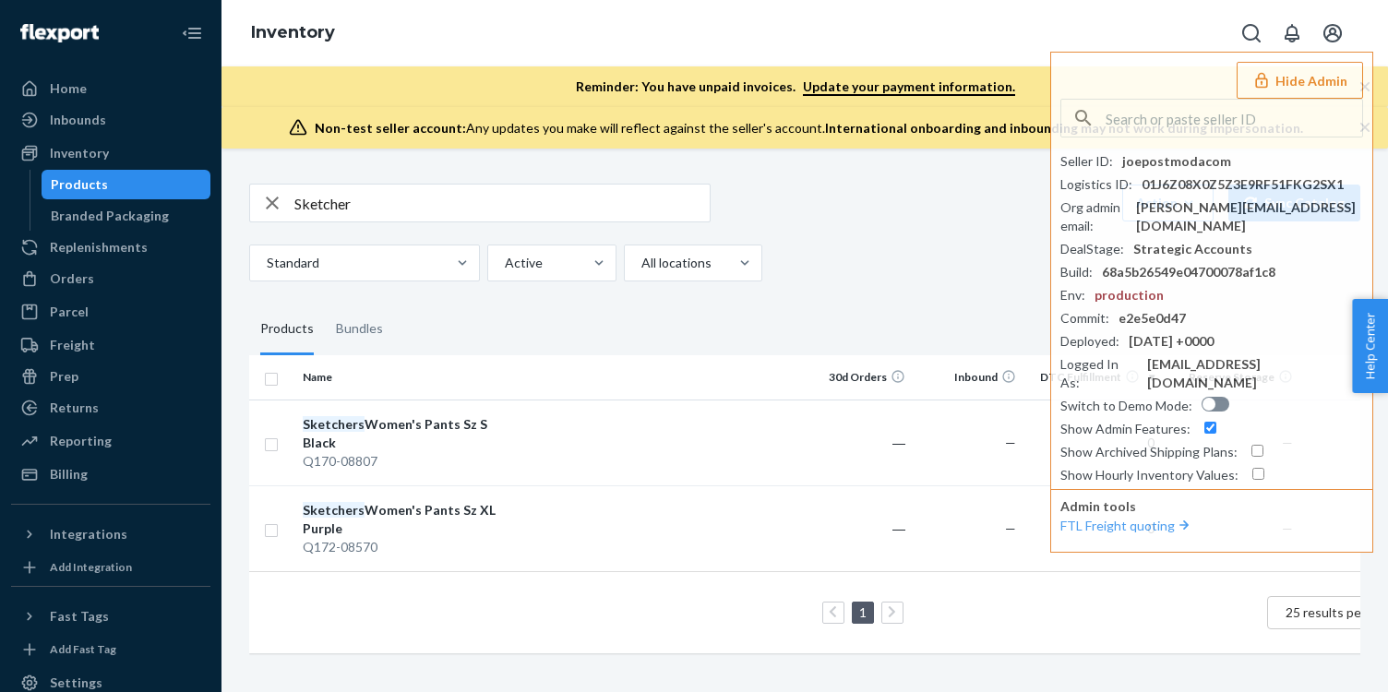
click at [467, 210] on input "Sketcher" at bounding box center [501, 203] width 415 height 37
type input "Sketchers"
click at [373, 209] on input "Sketchers" at bounding box center [501, 203] width 415 height 37
click at [276, 208] on icon "button" at bounding box center [272, 203] width 22 height 37
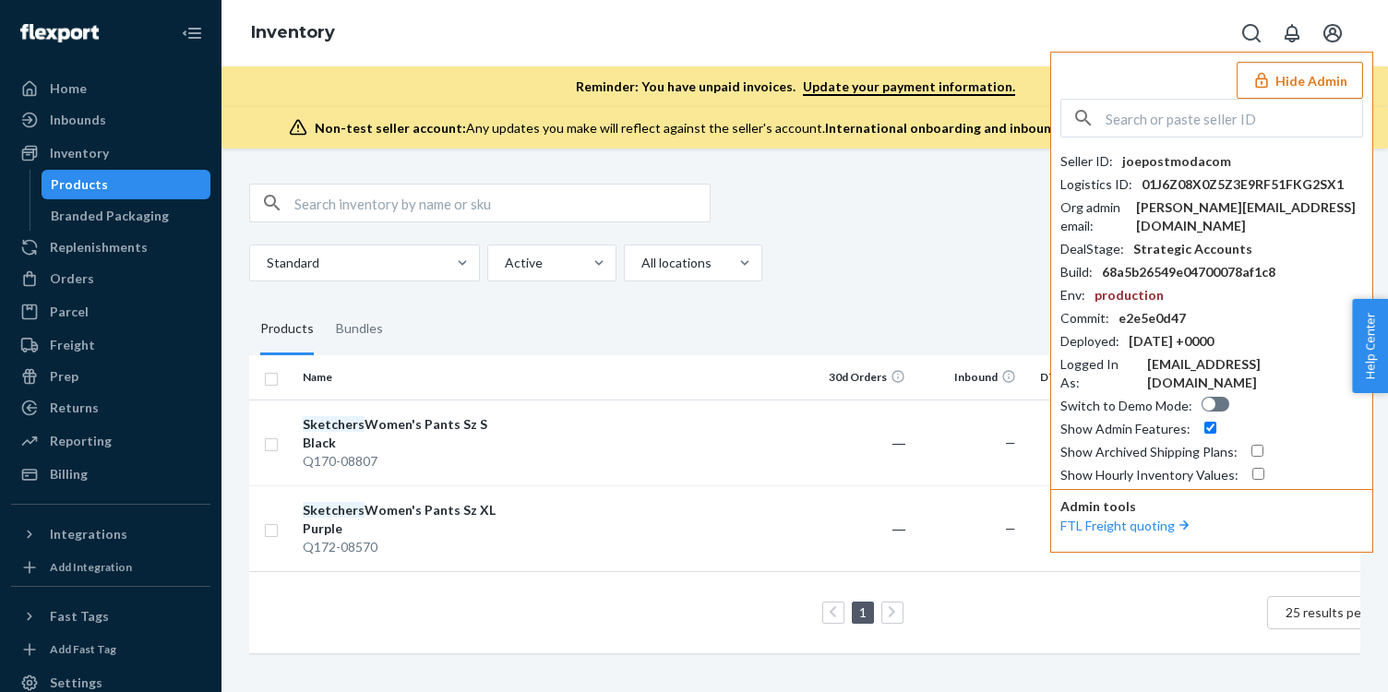
click at [1242, 120] on input "text" at bounding box center [1234, 118] width 257 height 37
paste input "theokimerakoffeecom"
type input "theokimerakoffeecom"
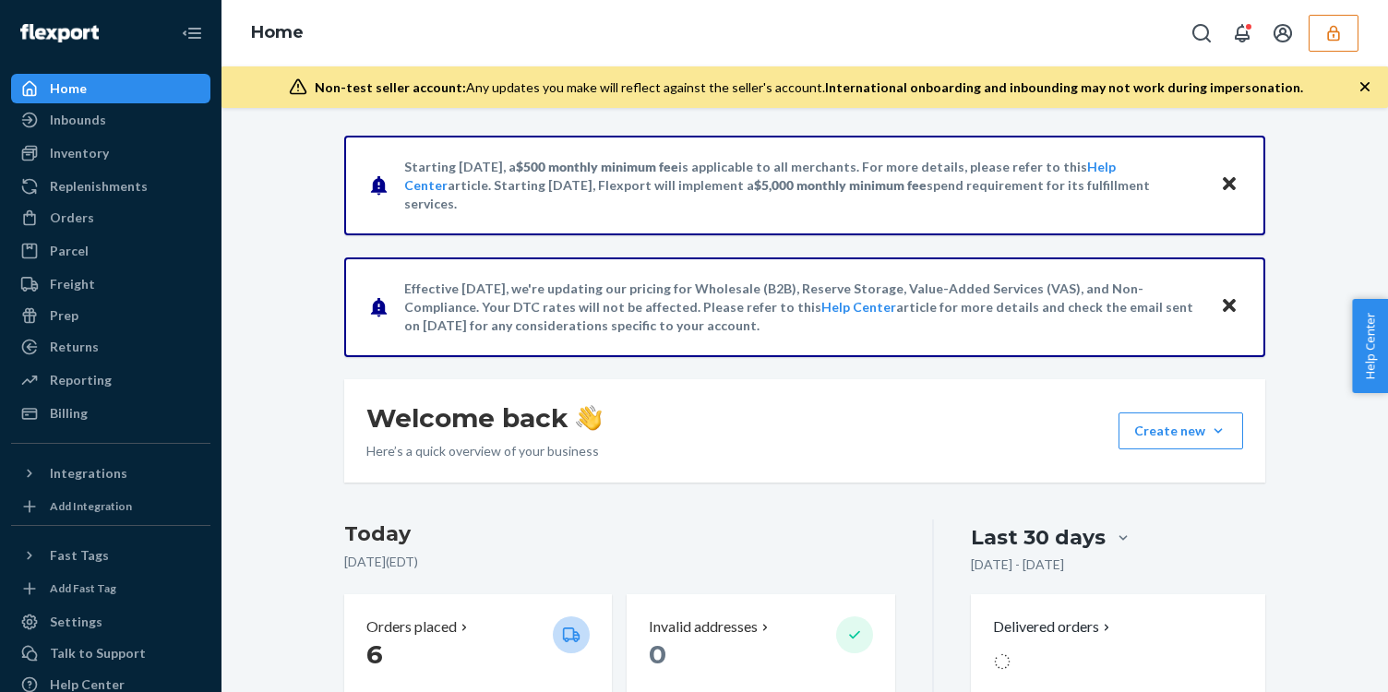
click at [1347, 49] on button "button" at bounding box center [1334, 33] width 50 height 37
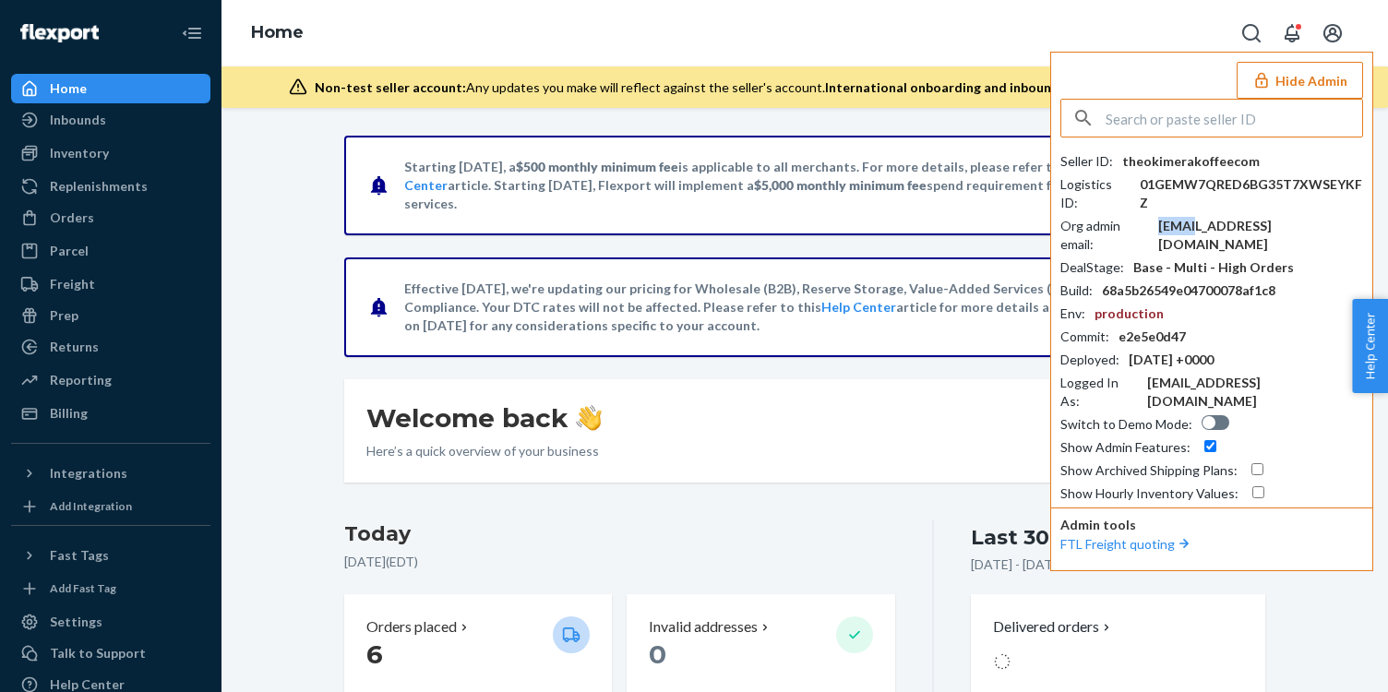
click at [1192, 224] on div "[EMAIL_ADDRESS][DOMAIN_NAME]" at bounding box center [1260, 235] width 205 height 37
click at [1145, 114] on input "text" at bounding box center [1234, 118] width 257 height 37
paste input "yrykinotechcom"
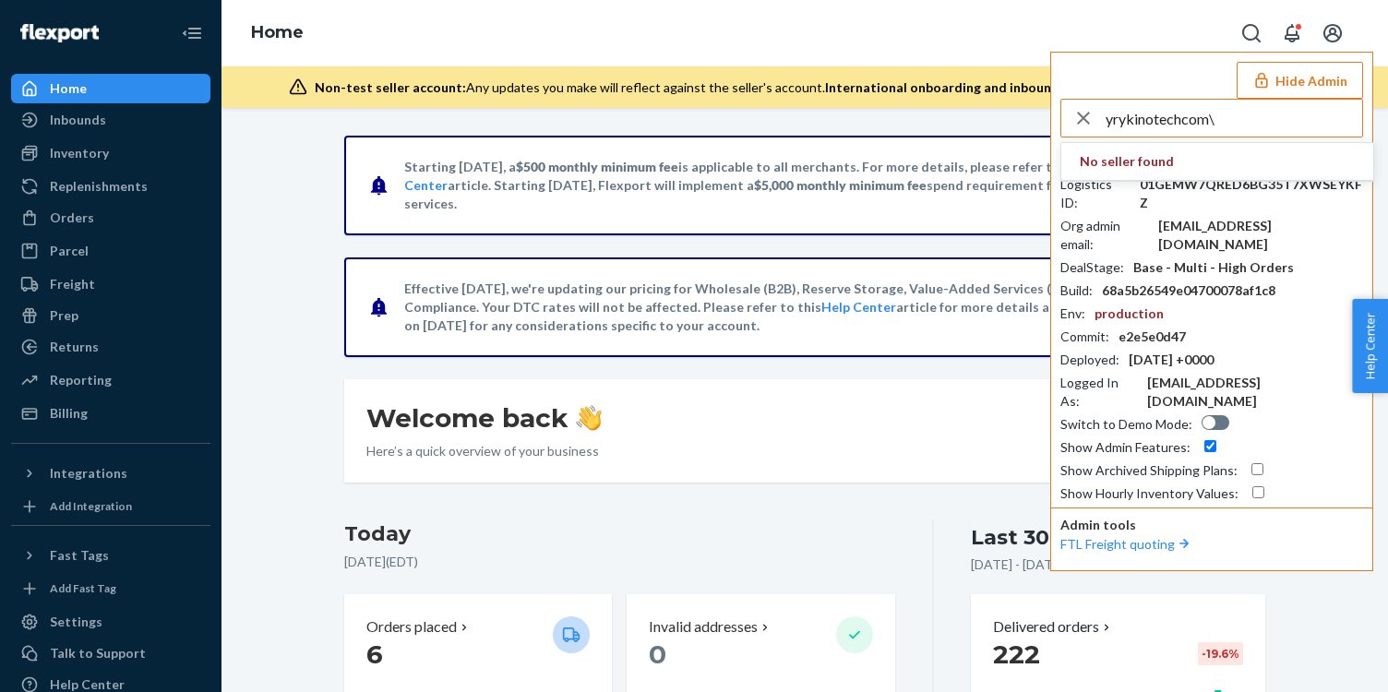
type input "yrykinotechcom\"
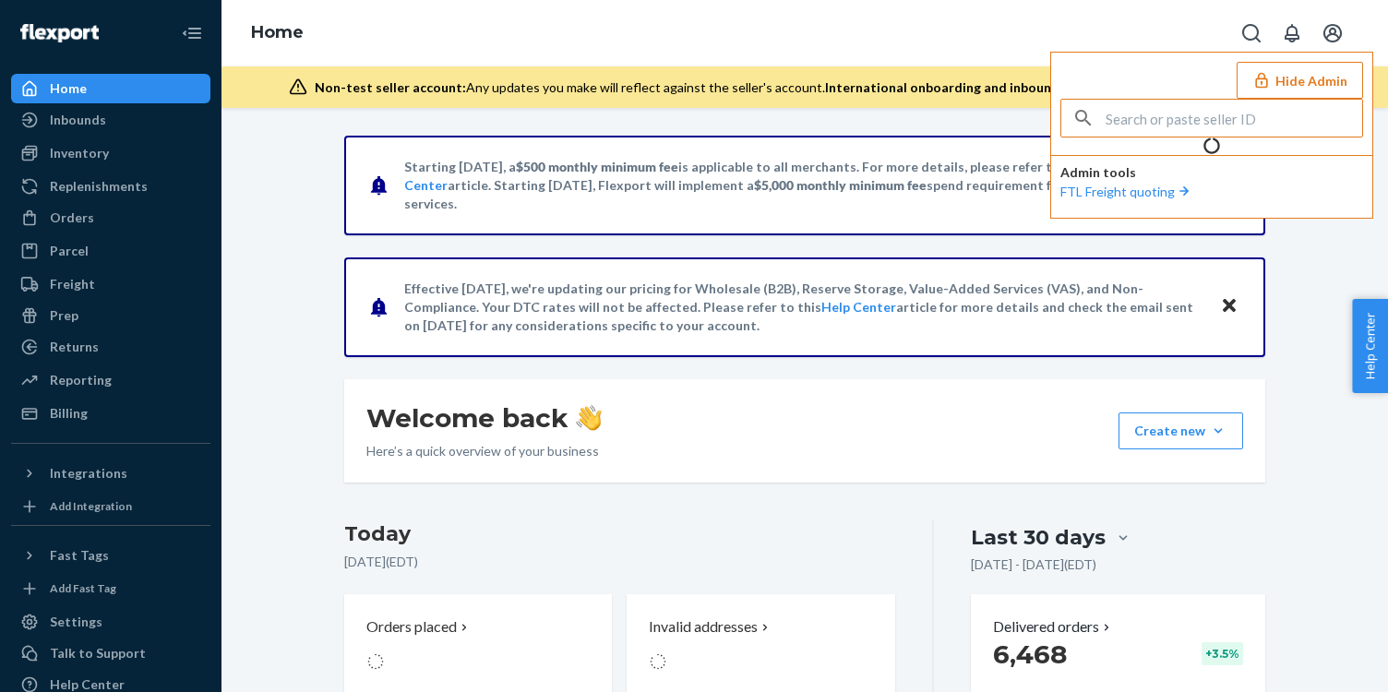
paste input "yrykinotechcom"
type input "yrykinotechcom"
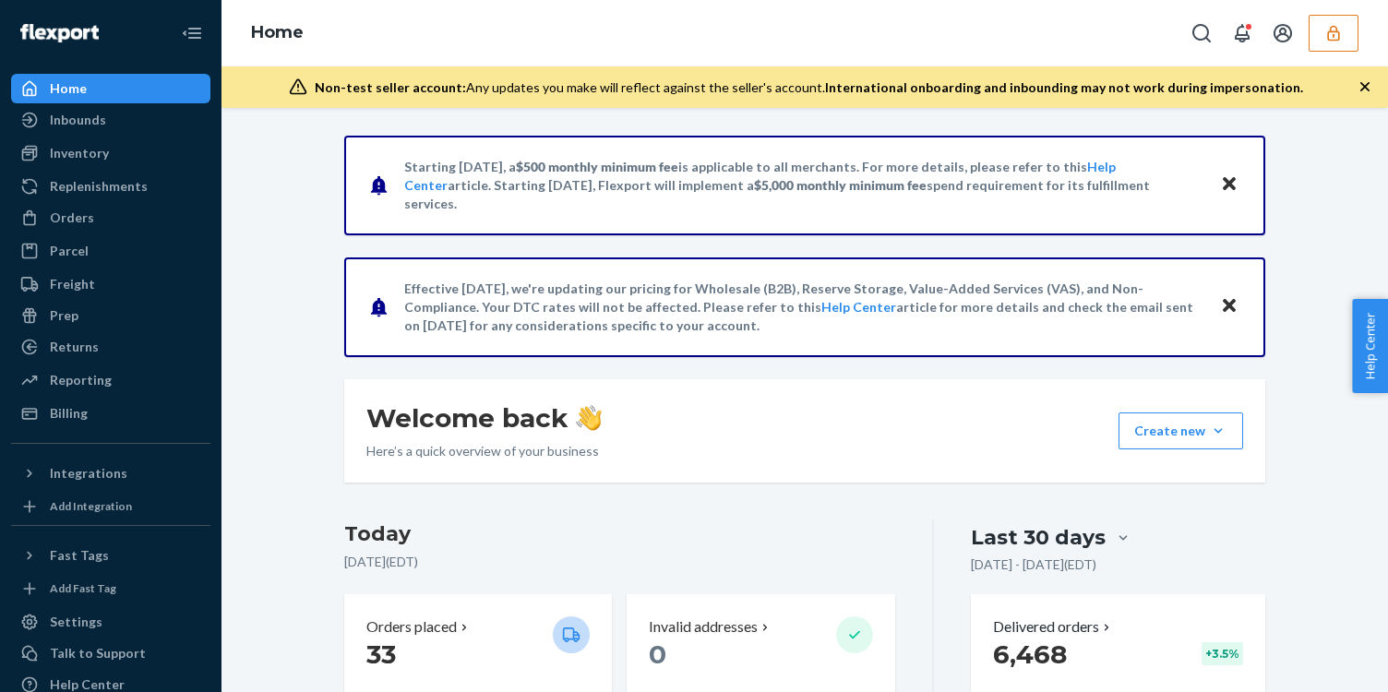
click at [1336, 57] on div "Home" at bounding box center [805, 33] width 1167 height 66
click at [1341, 45] on button "button" at bounding box center [1334, 33] width 50 height 37
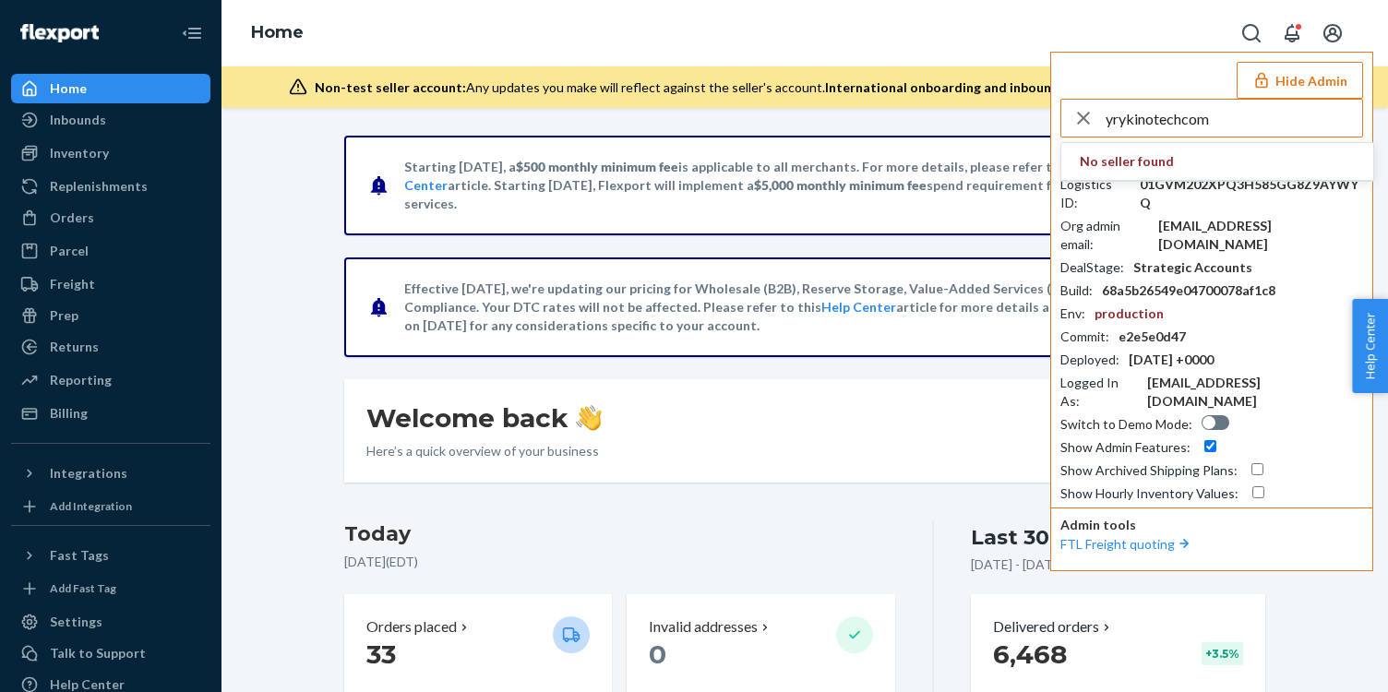
type input "yrykinotechcom"
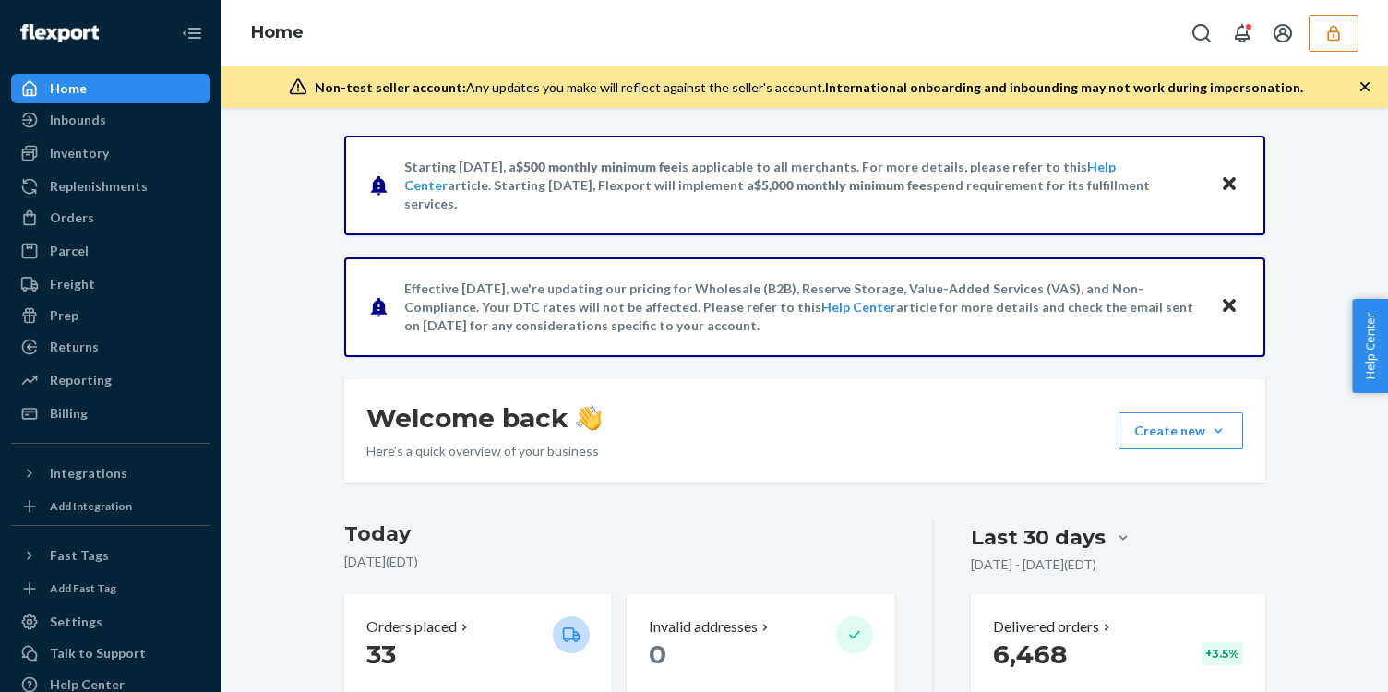
click at [1329, 36] on icon "button" at bounding box center [1334, 33] width 18 height 18
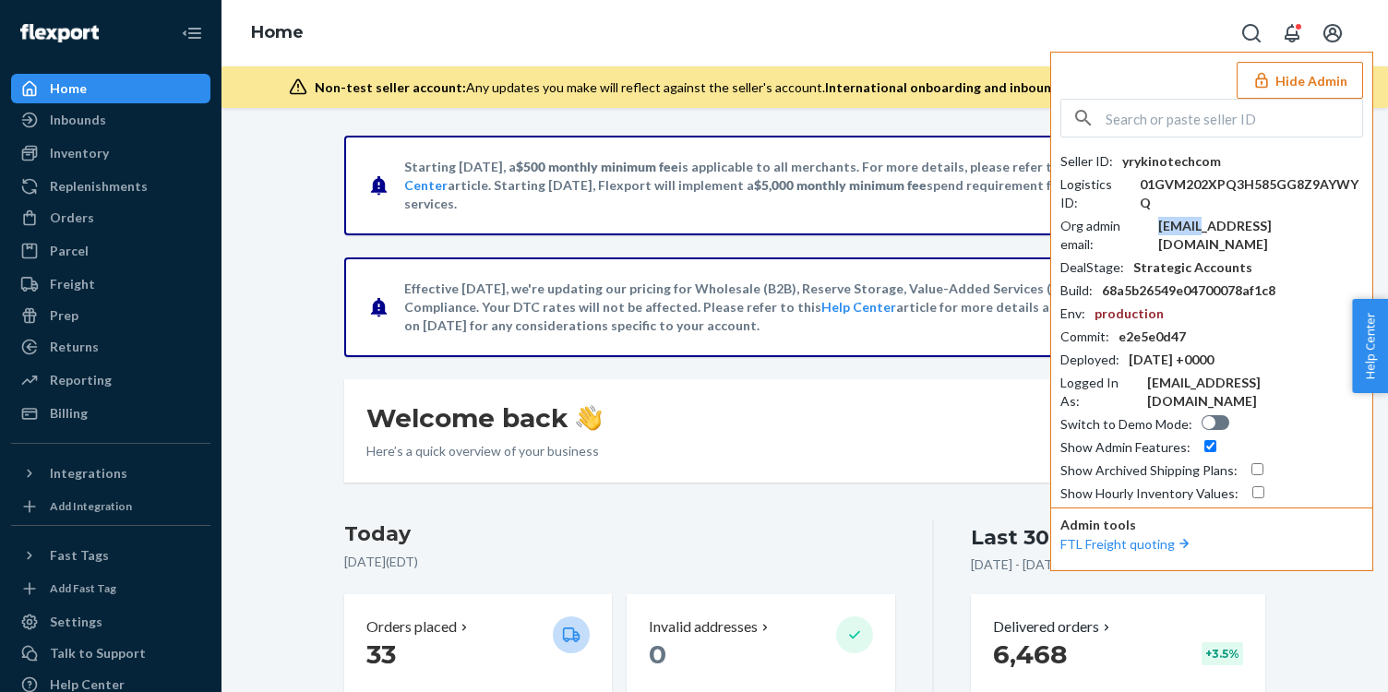
click at [1202, 217] on div "[EMAIL_ADDRESS][DOMAIN_NAME]" at bounding box center [1260, 235] width 205 height 37
drag, startPoint x: 1202, startPoint y: 213, endPoint x: 744, endPoint y: 1, distance: 504.6
click at [1172, 217] on div "[EMAIL_ADDRESS][DOMAIN_NAME]" at bounding box center [1260, 235] width 205 height 37
